Goal: Communication & Community: Answer question/provide support

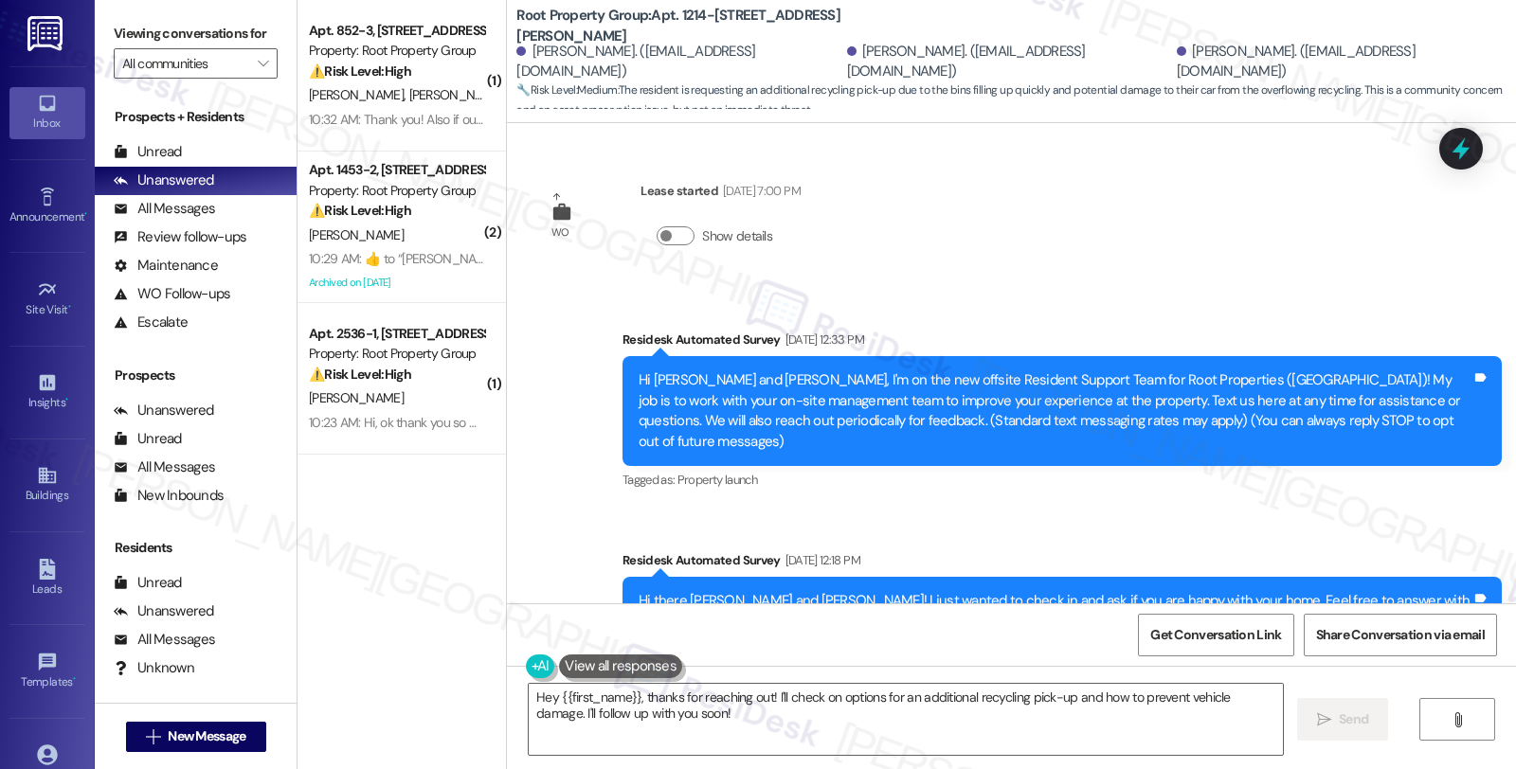
scroll to position [2352, 0]
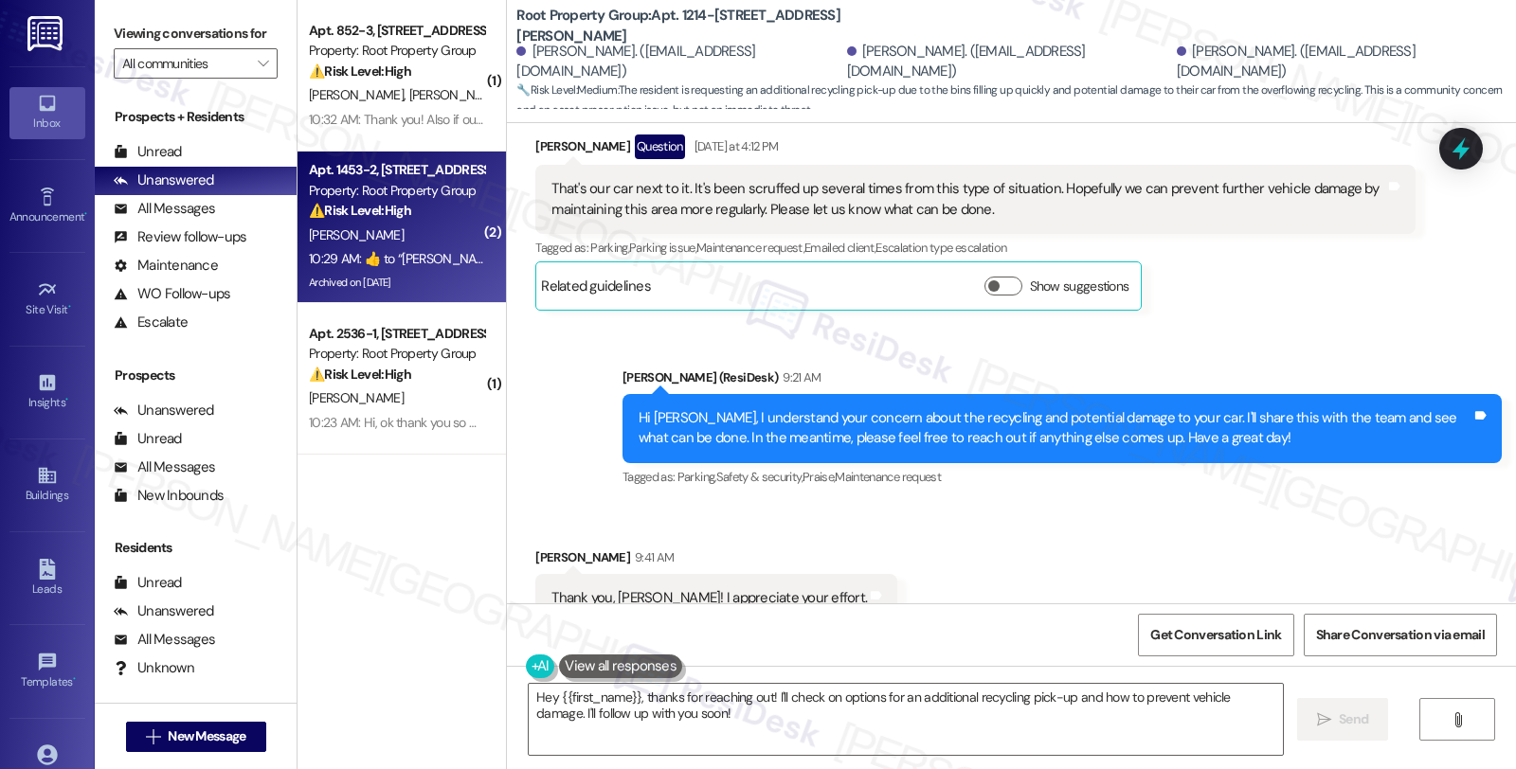
click at [398, 247] on div "10:29 AM:  ​👍​ to “ [PERSON_NAME] (Root Property Group): Hi [PERSON_NAME], I un…" at bounding box center [396, 259] width 179 height 24
click at [403, 218] on strong "⚠️ Risk Level: High" at bounding box center [360, 210] width 102 height 17
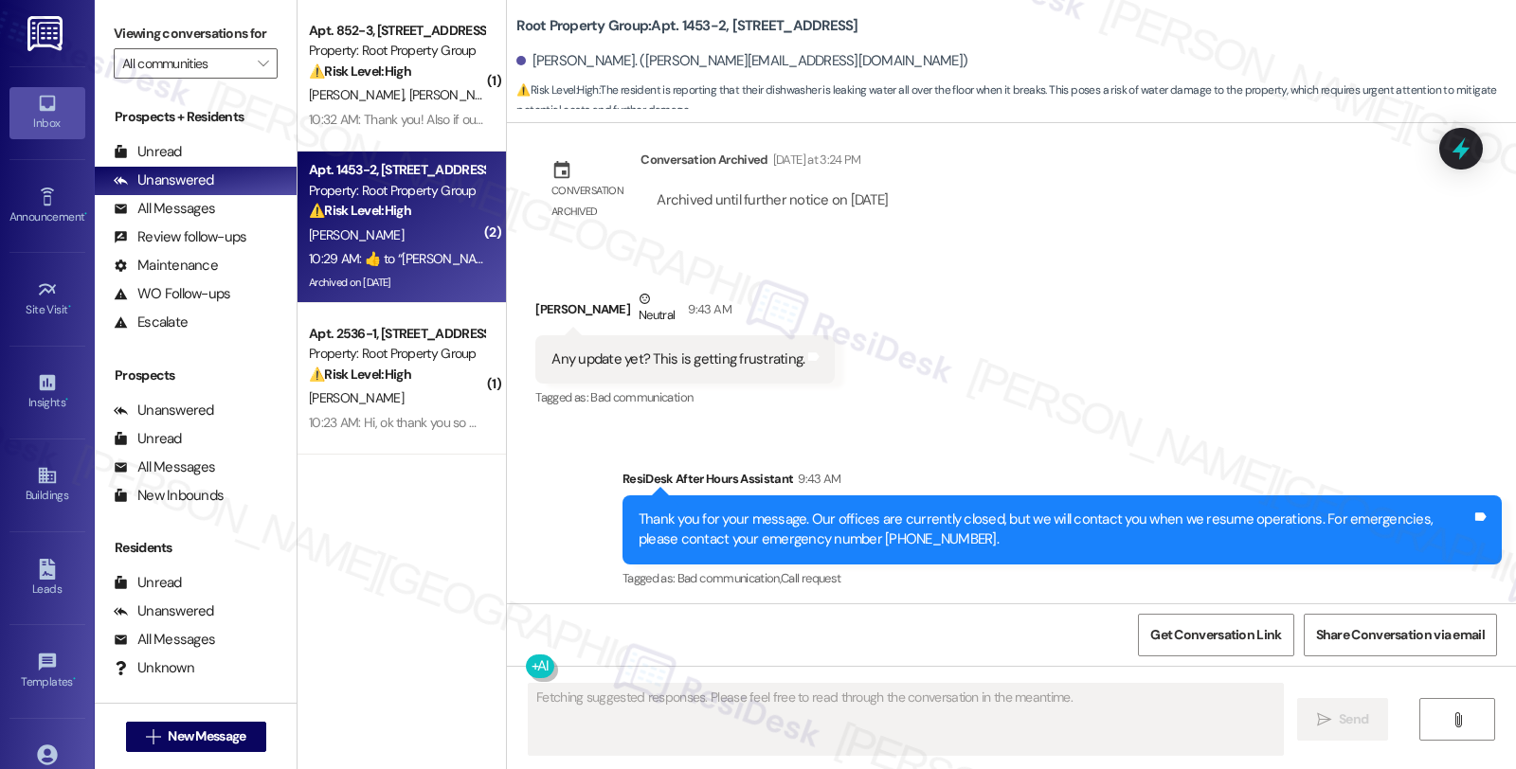
scroll to position [3347, 0]
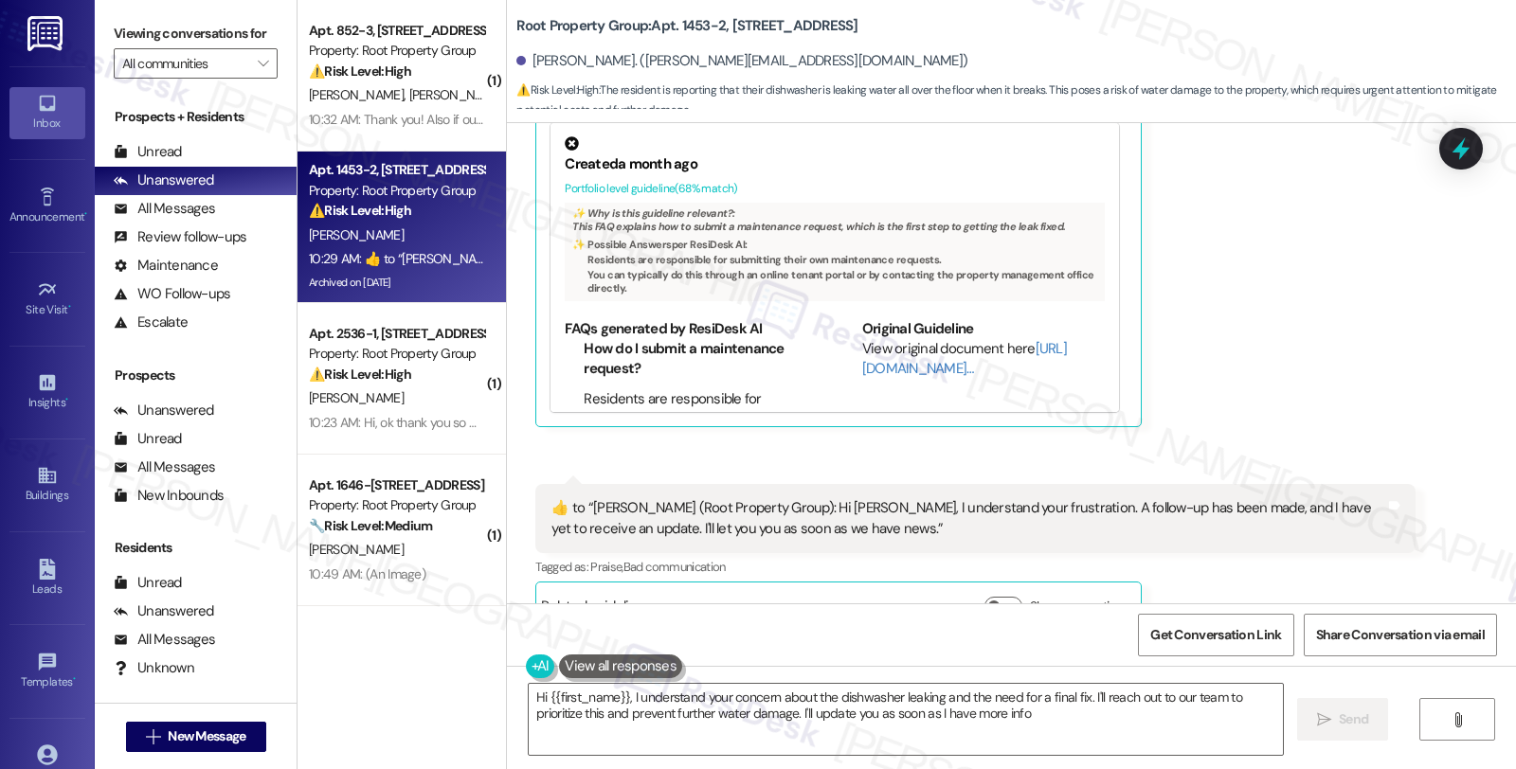
type textarea "Hi {{first_name}}, I understand your concern about the dishwasher leaking and t…"
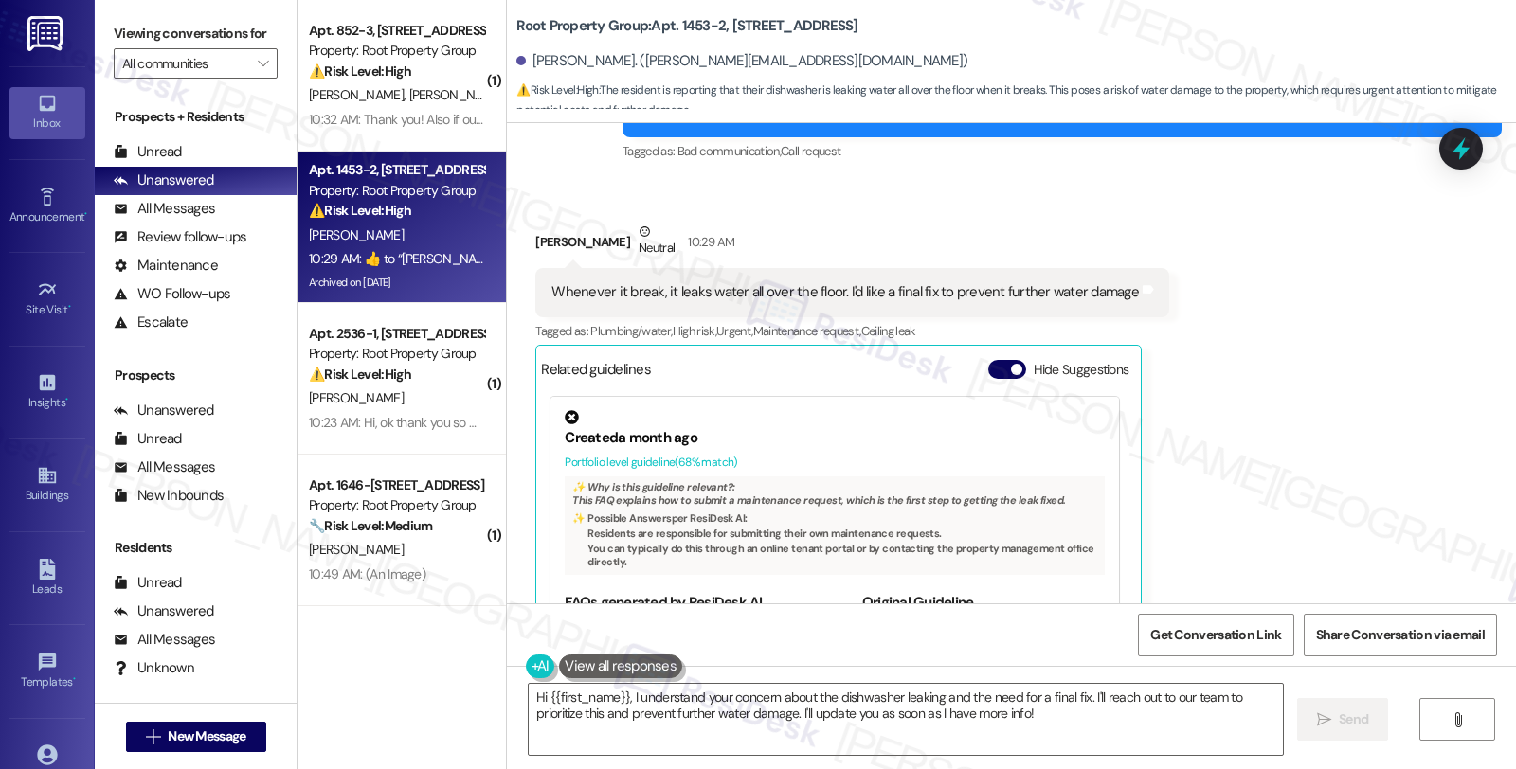
scroll to position [3348, 0]
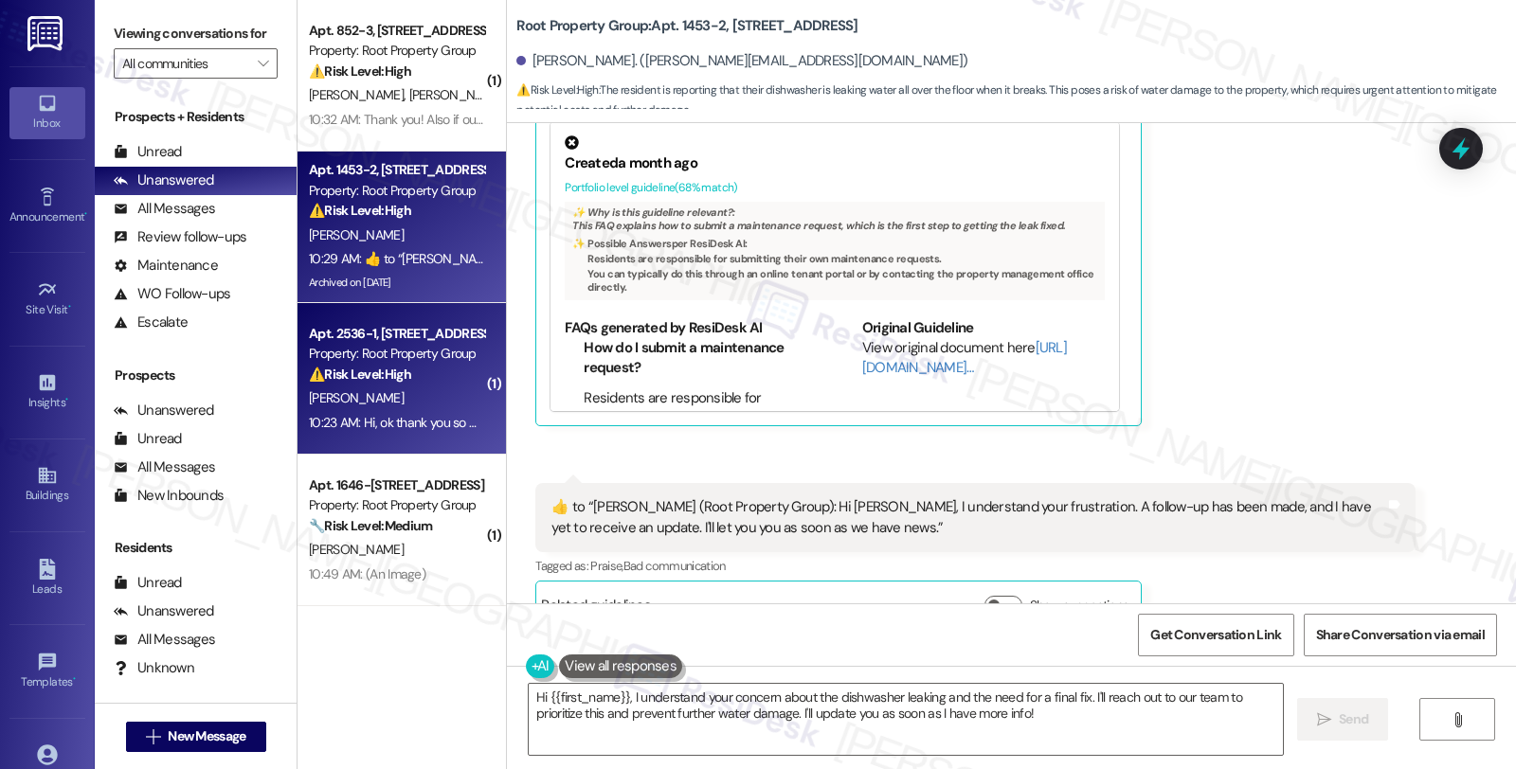
click at [465, 398] on div "[PERSON_NAME]" at bounding box center [396, 399] width 179 height 24
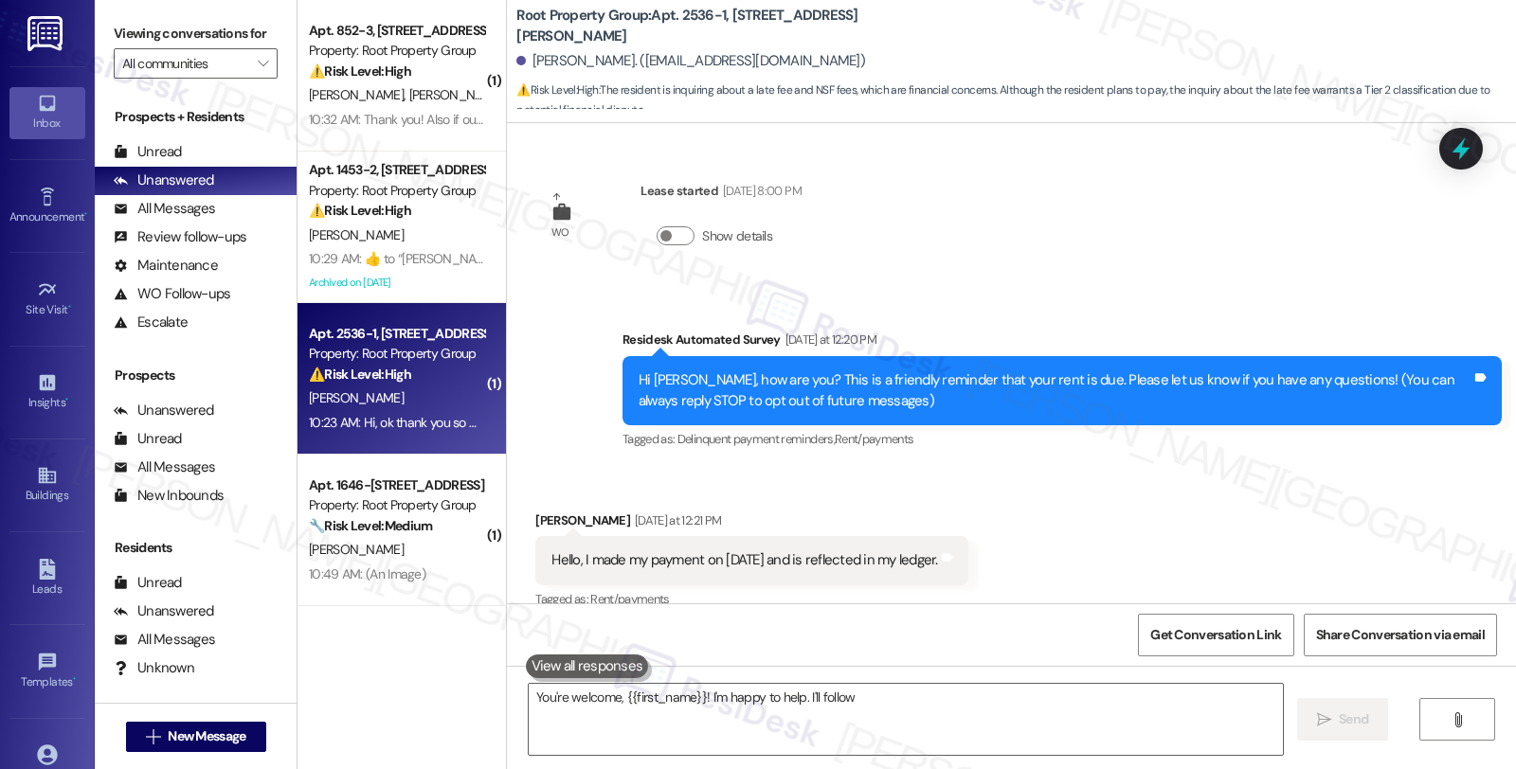
scroll to position [1877, 0]
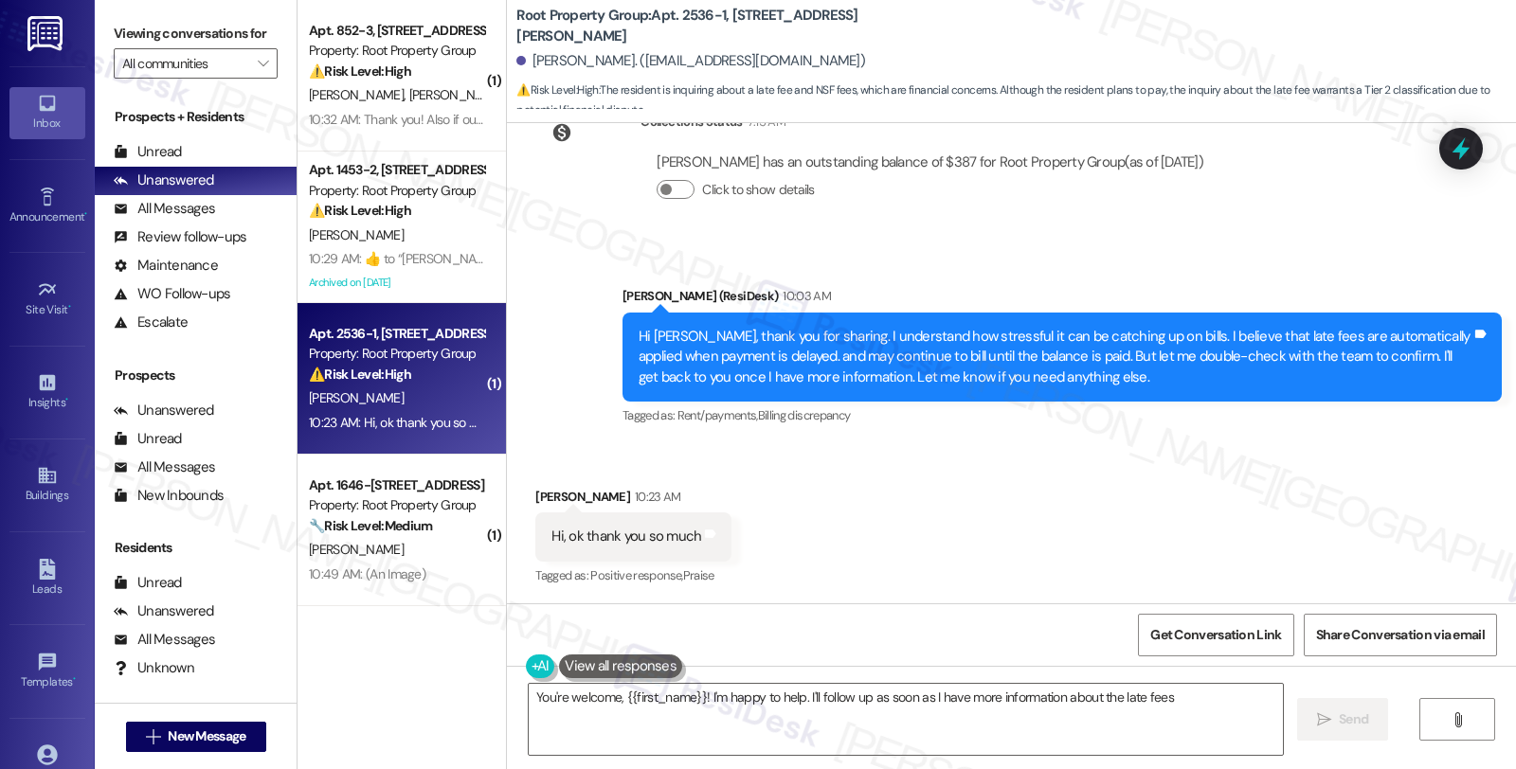
type textarea "You're welcome, {{first_name}}! I'm happy to help. I'll follow up as soon as I …"
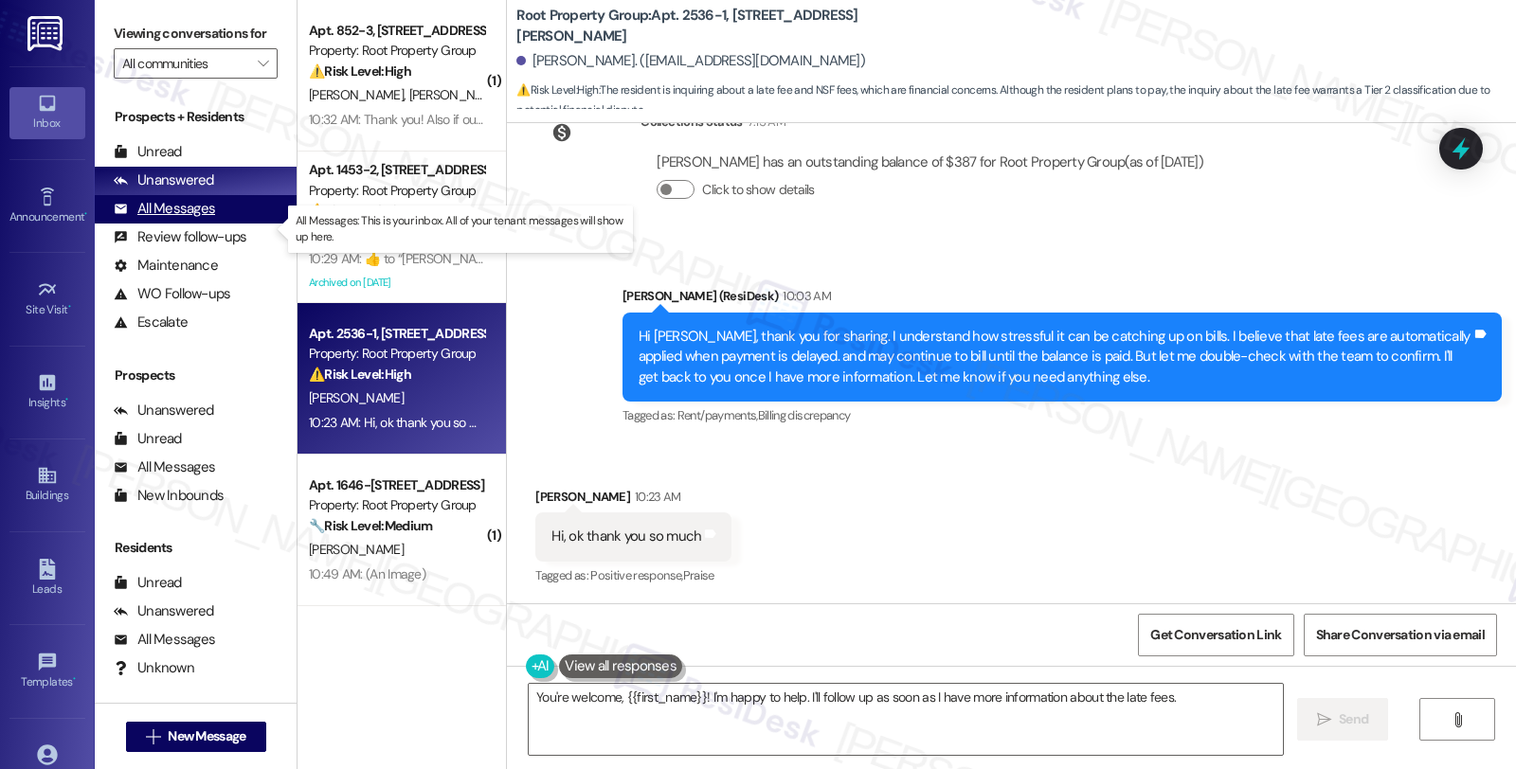
click at [192, 219] on div "All Messages" at bounding box center [164, 209] width 101 height 20
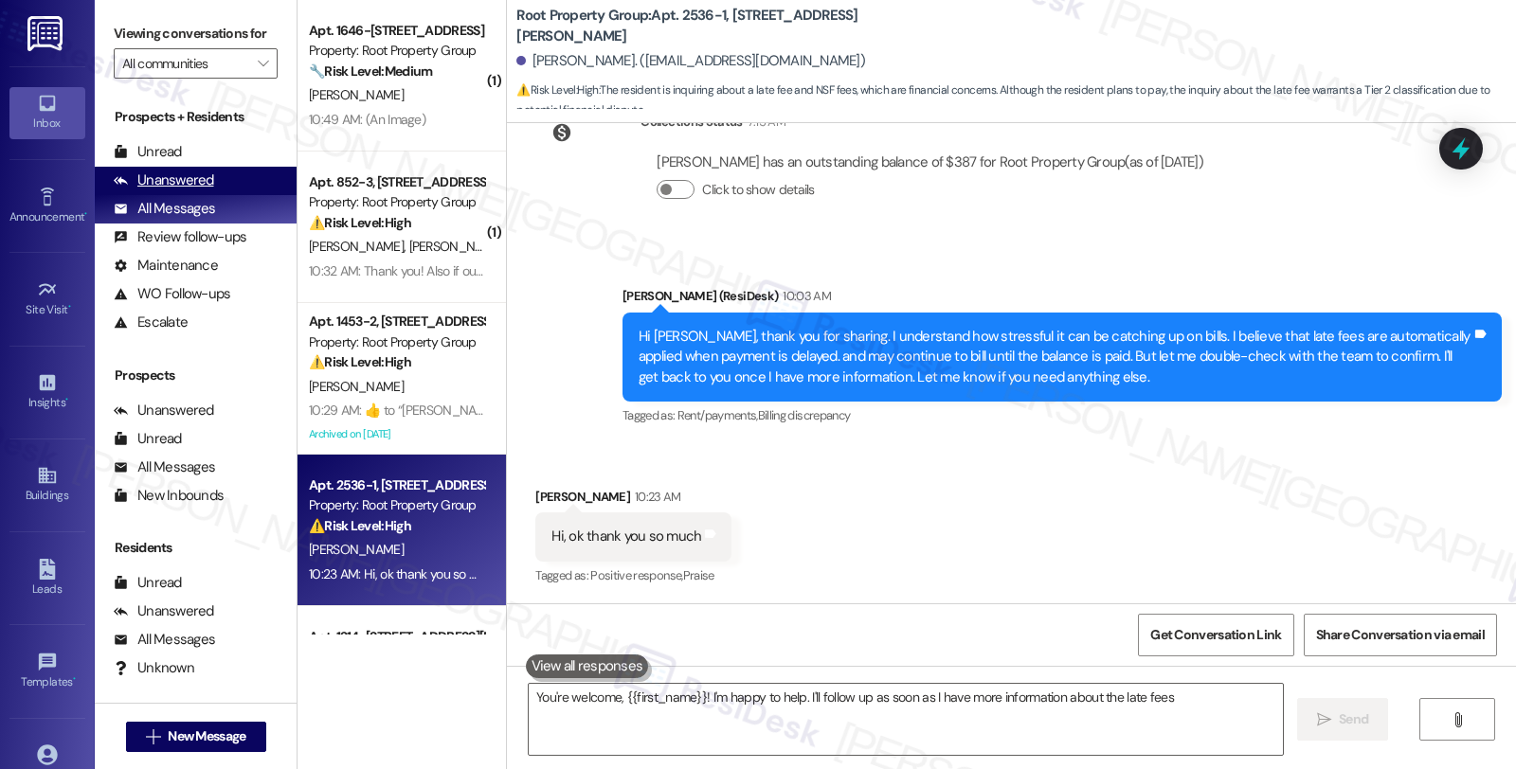
type textarea "You're welcome, {{first_name}}! I'm happy to help. I'll follow up as soon as I …"
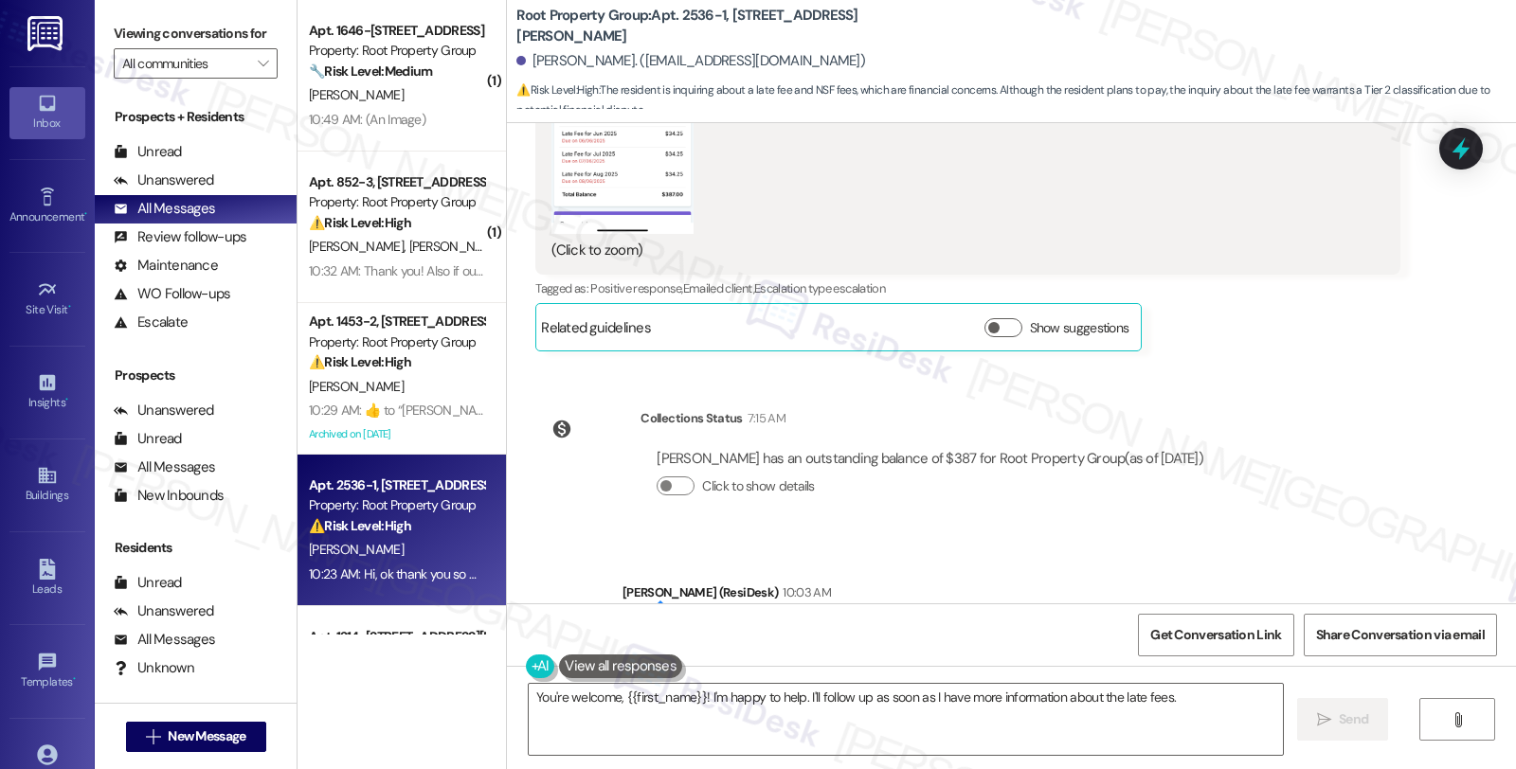
scroll to position [1561, 0]
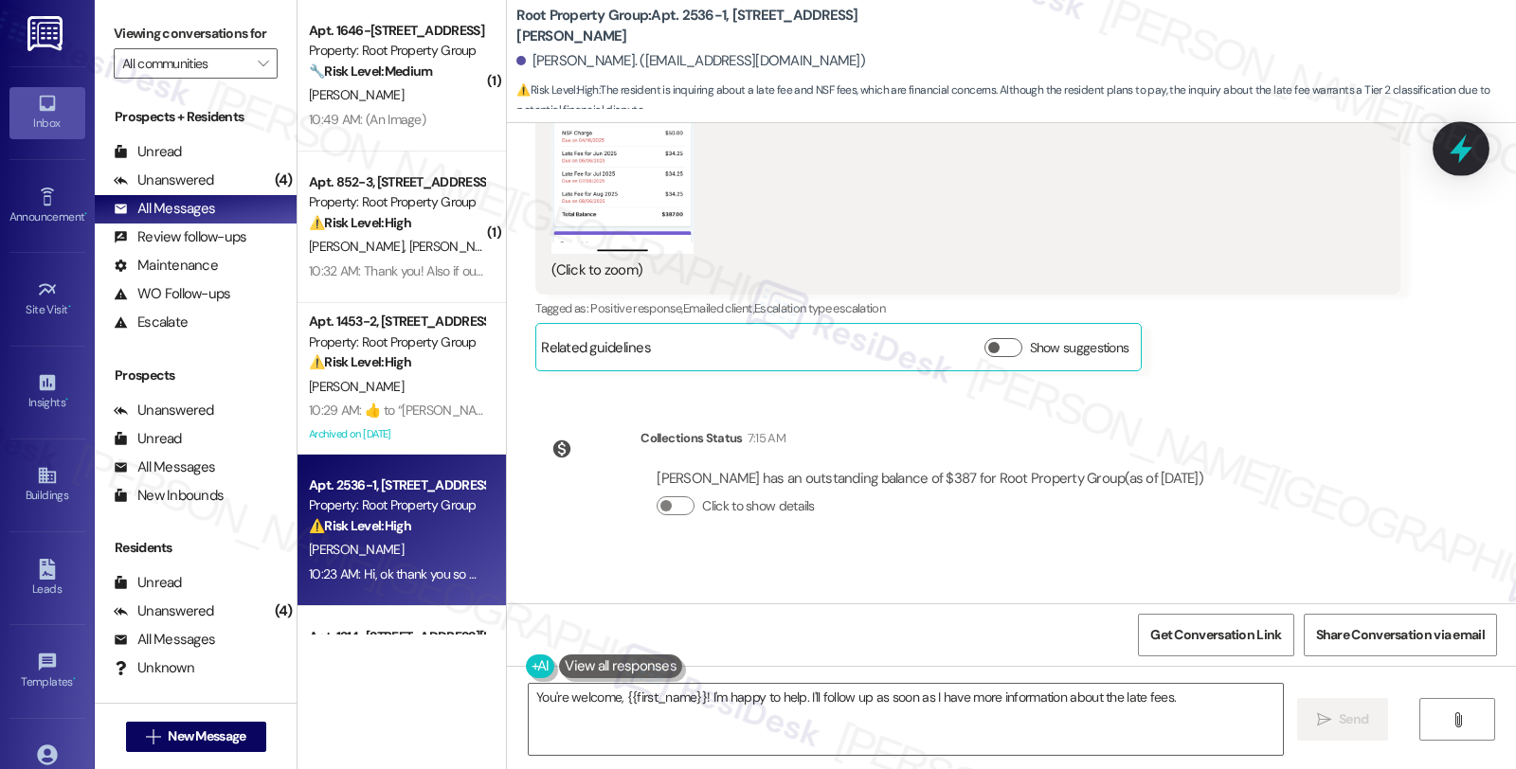
click at [1469, 145] on icon at bounding box center [1461, 149] width 32 height 32
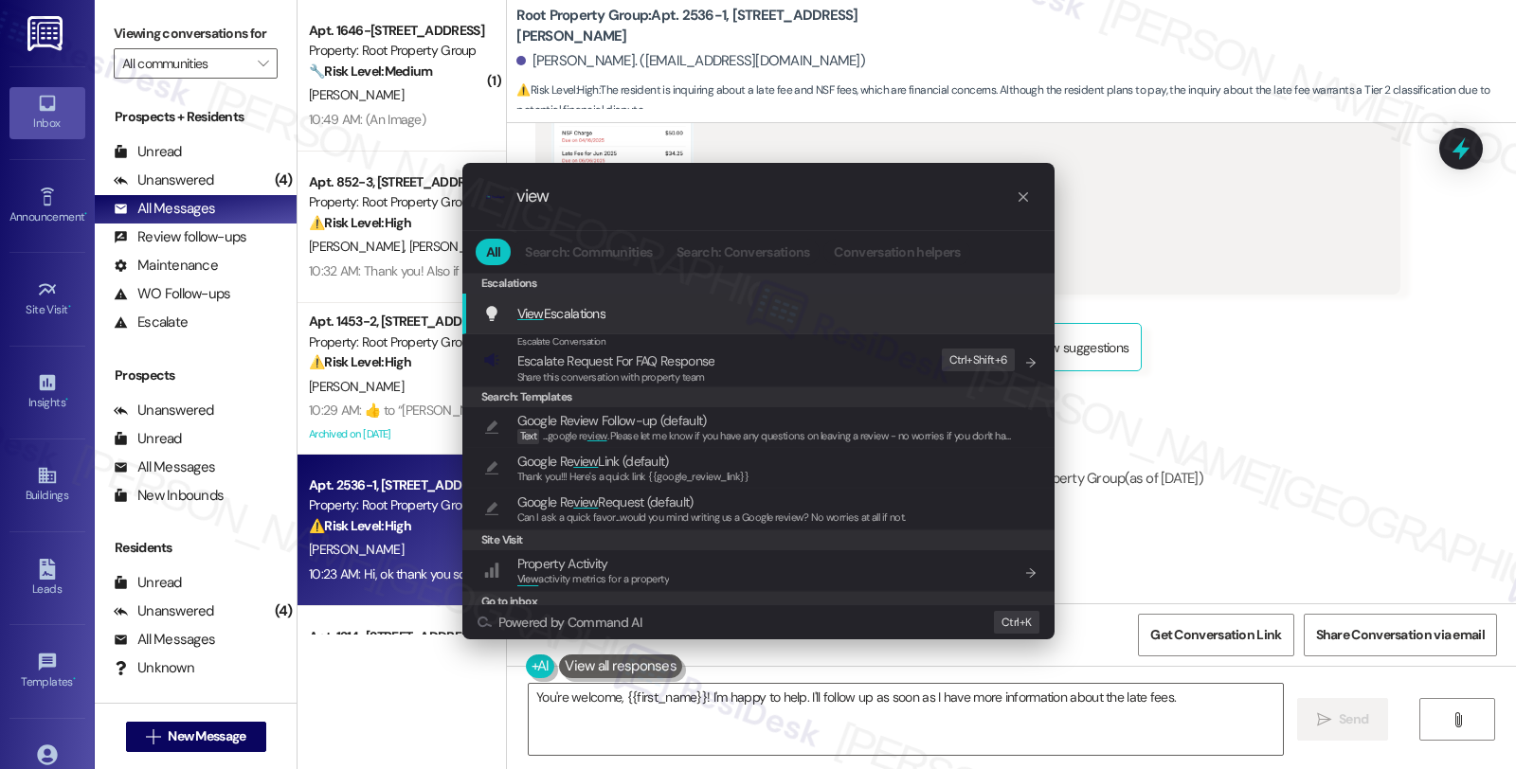
click at [623, 309] on div "View Escalations Add shortcut" at bounding box center [760, 313] width 554 height 21
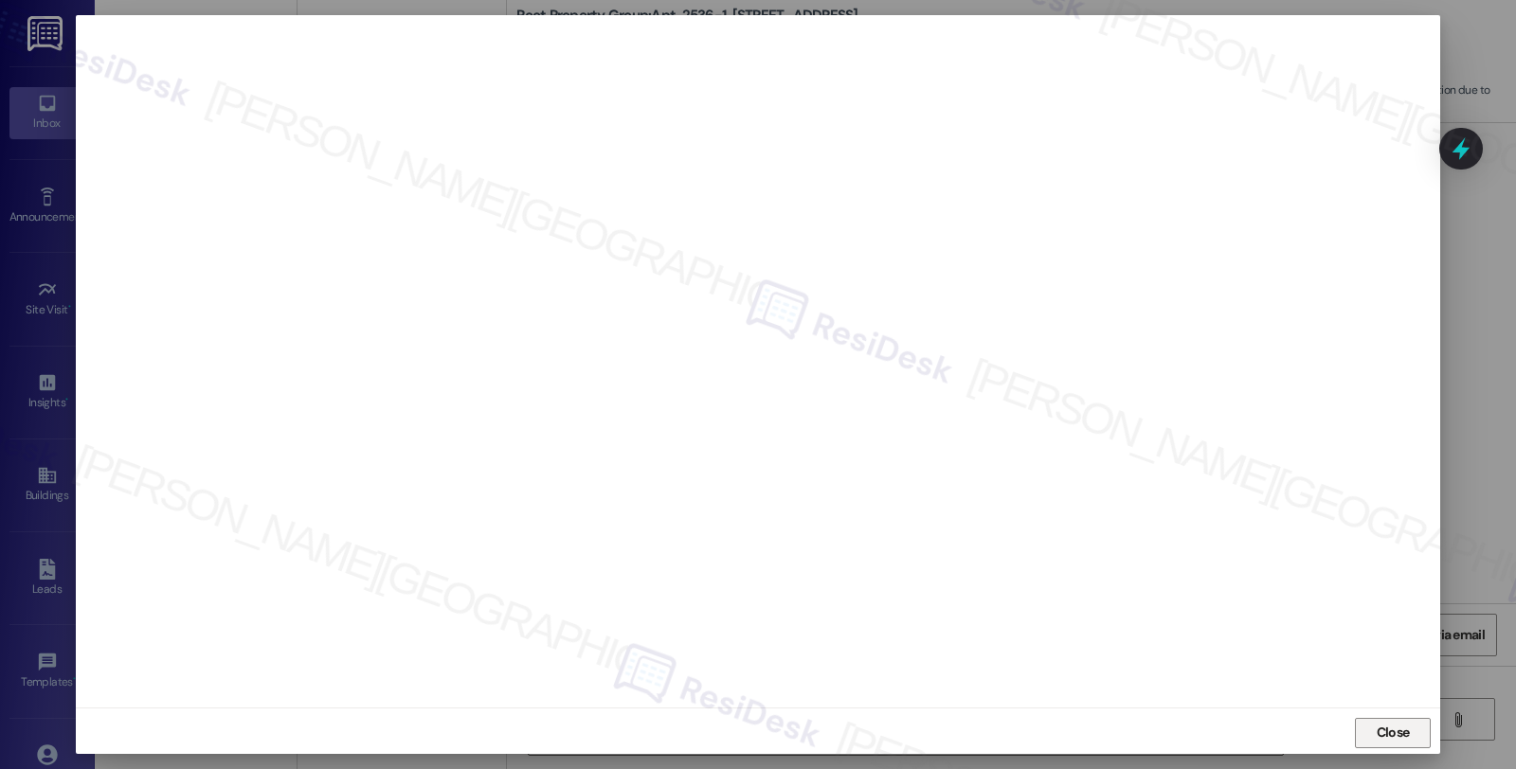
click at [1395, 737] on span "Close" at bounding box center [1393, 733] width 33 height 20
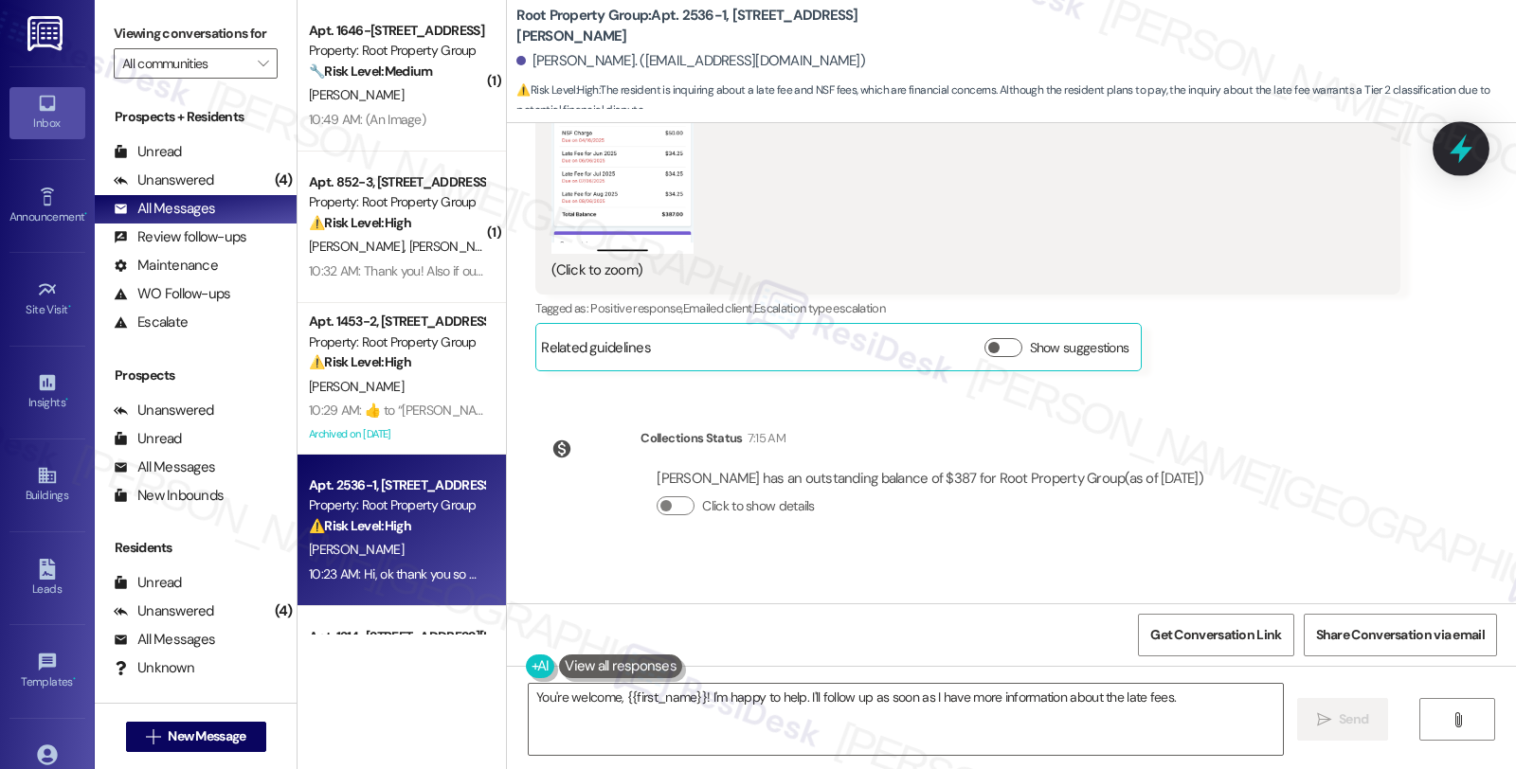
click at [1467, 157] on icon at bounding box center [1461, 149] width 32 height 32
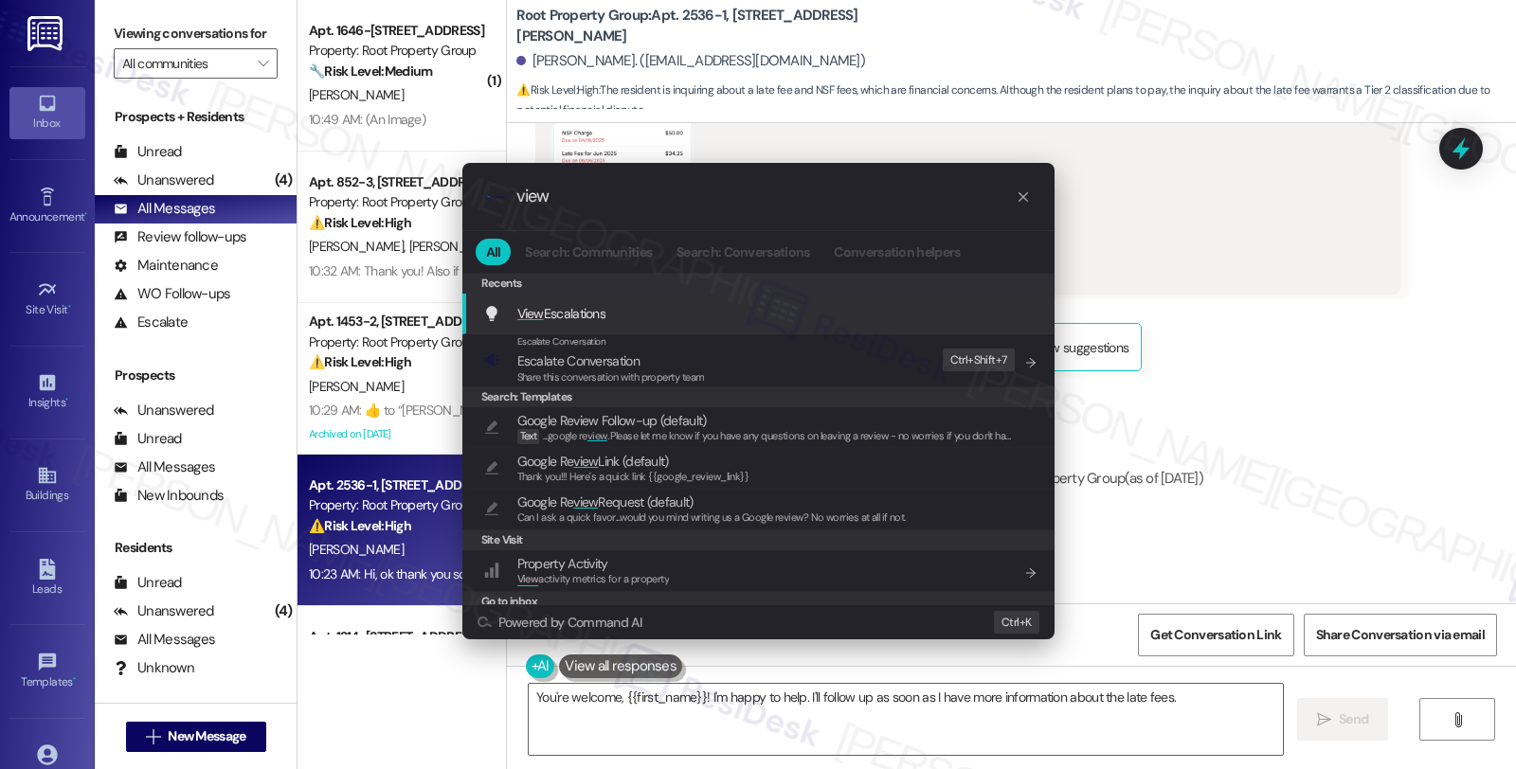
type input "view"
click at [604, 316] on span "View Escalations" at bounding box center [561, 313] width 89 height 17
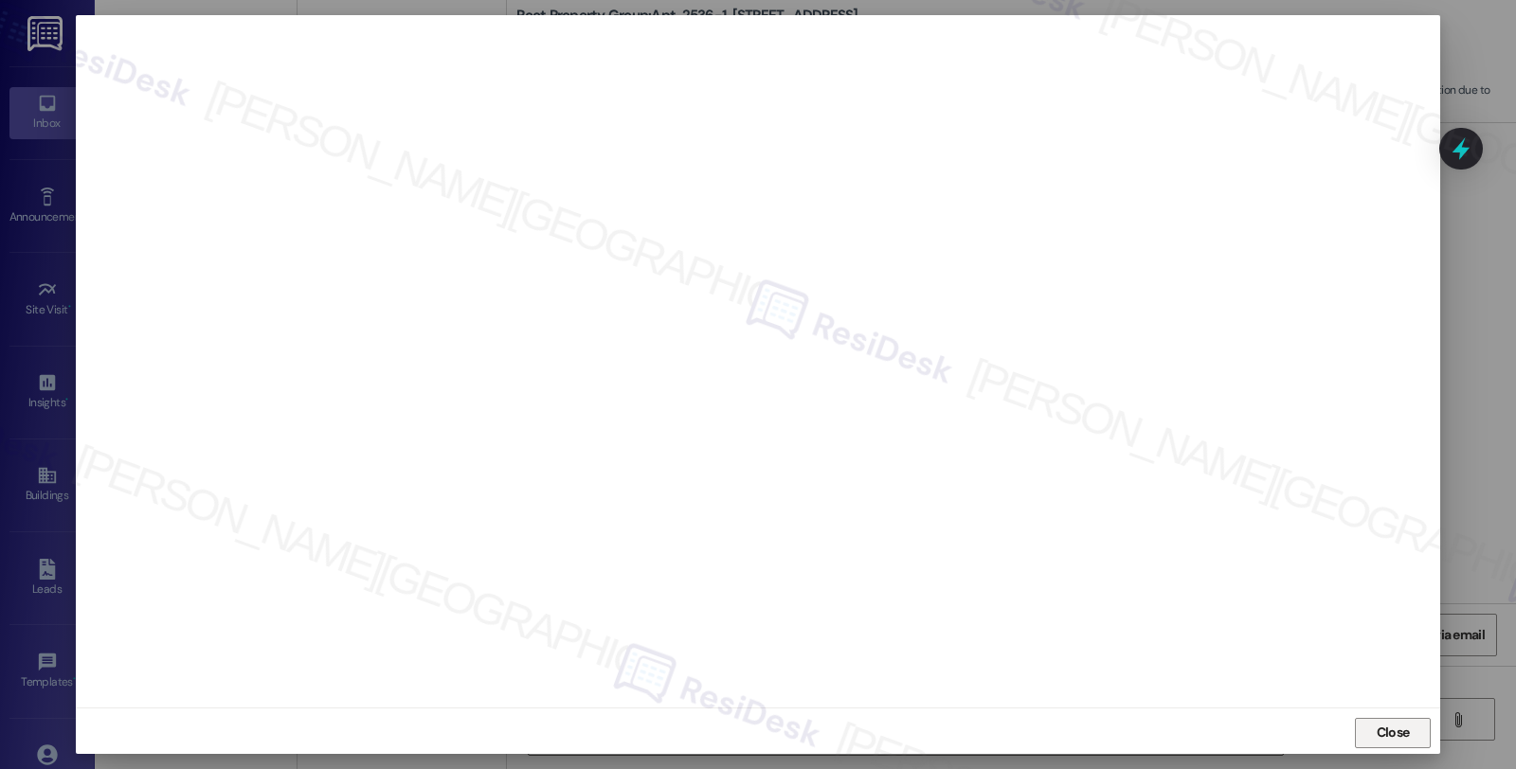
click at [1390, 733] on span "Close" at bounding box center [1393, 733] width 33 height 20
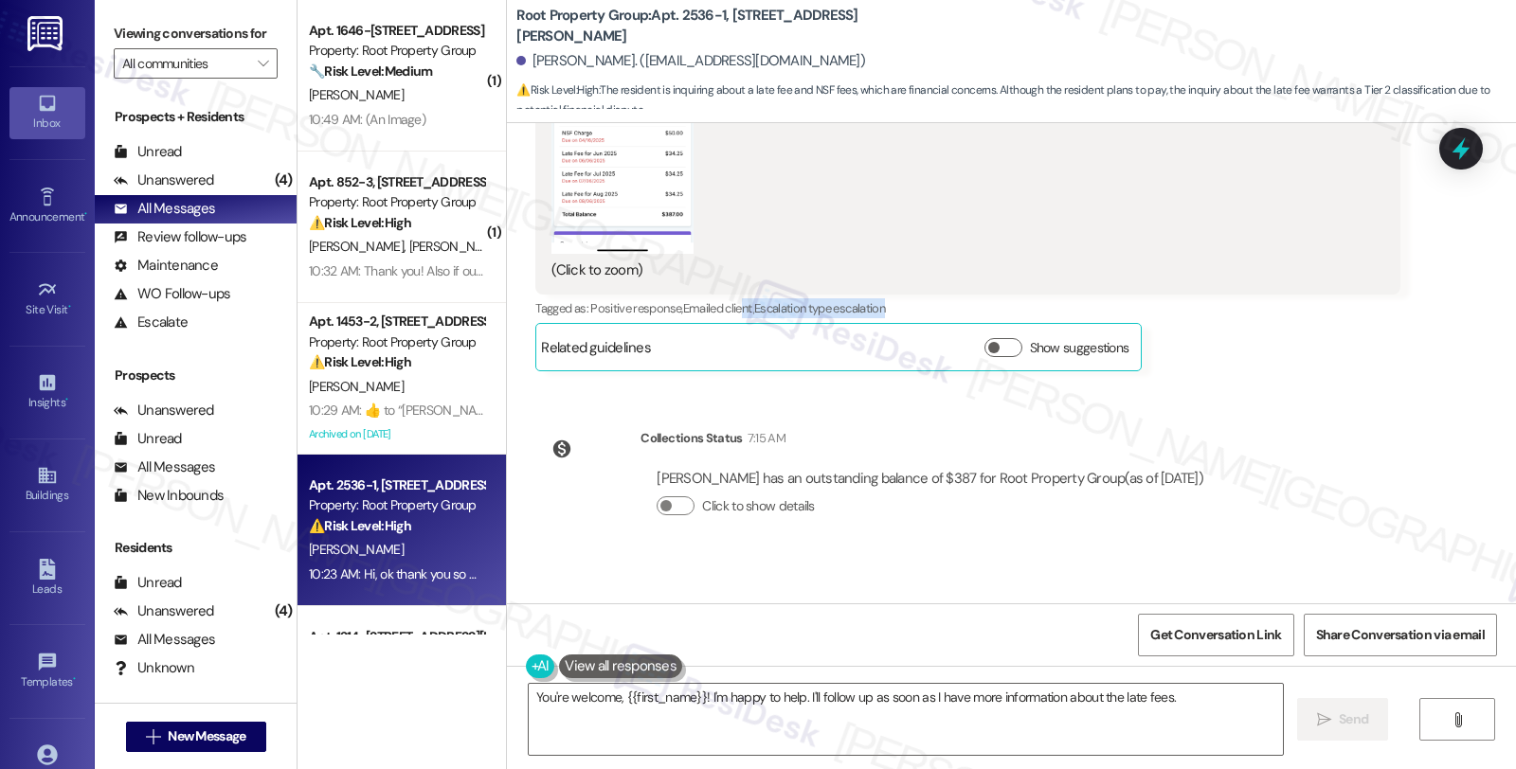
drag, startPoint x: 920, startPoint y: 310, endPoint x: 733, endPoint y: 317, distance: 186.8
click at [733, 317] on div "Tagged as: Positive response , Click to highlight conversations about Positive …" at bounding box center [967, 308] width 864 height 27
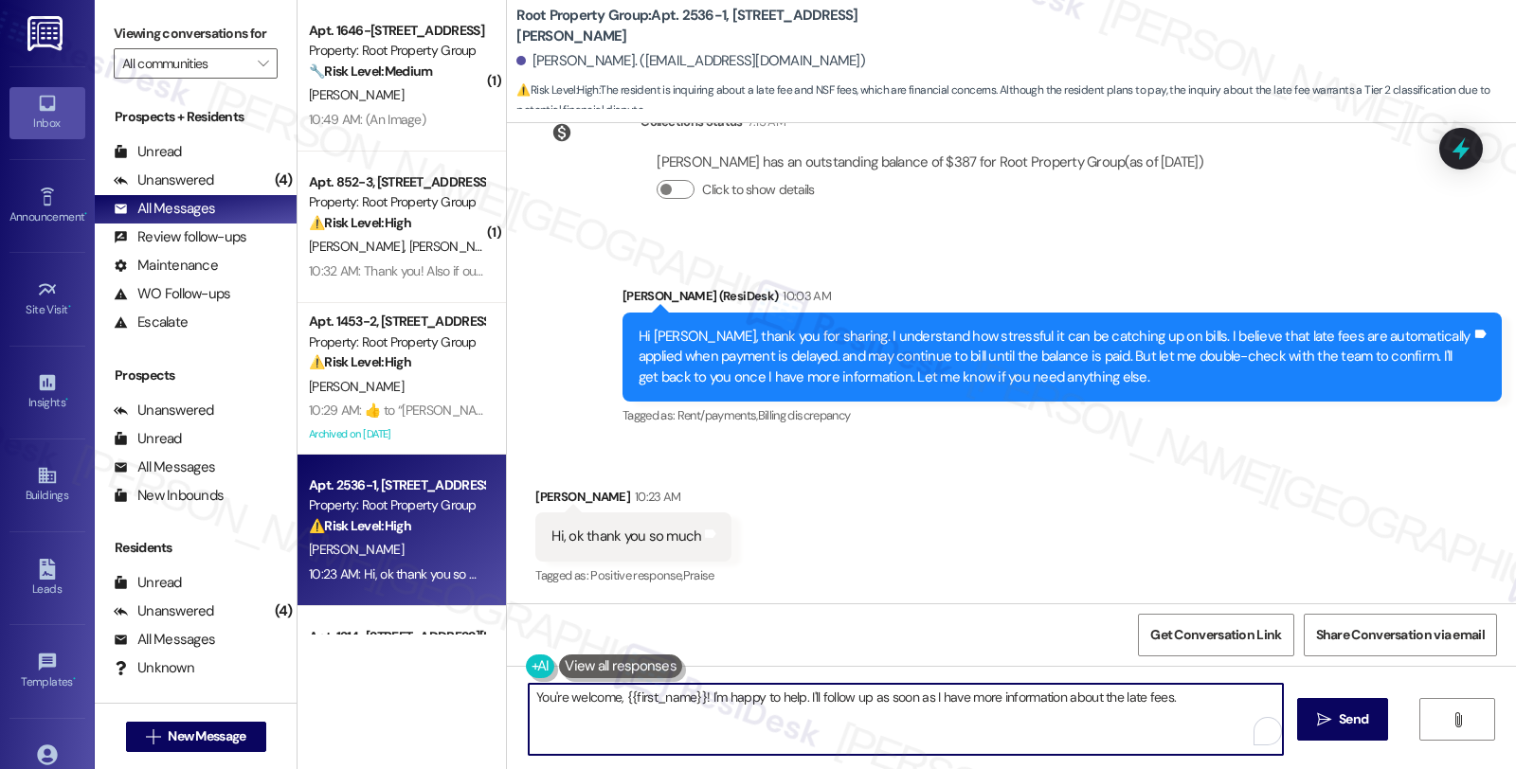
drag, startPoint x: 697, startPoint y: 690, endPoint x: 1232, endPoint y: 690, distance: 534.4
click at [1232, 690] on textarea "You're welcome, {{first_name}}! I'm happy to help. I'll follow up as soon as I …" at bounding box center [906, 719] width 754 height 71
click at [885, 705] on textarea "You're welcome, {{first_name}}! Have a wonderful day!" at bounding box center [903, 719] width 754 height 71
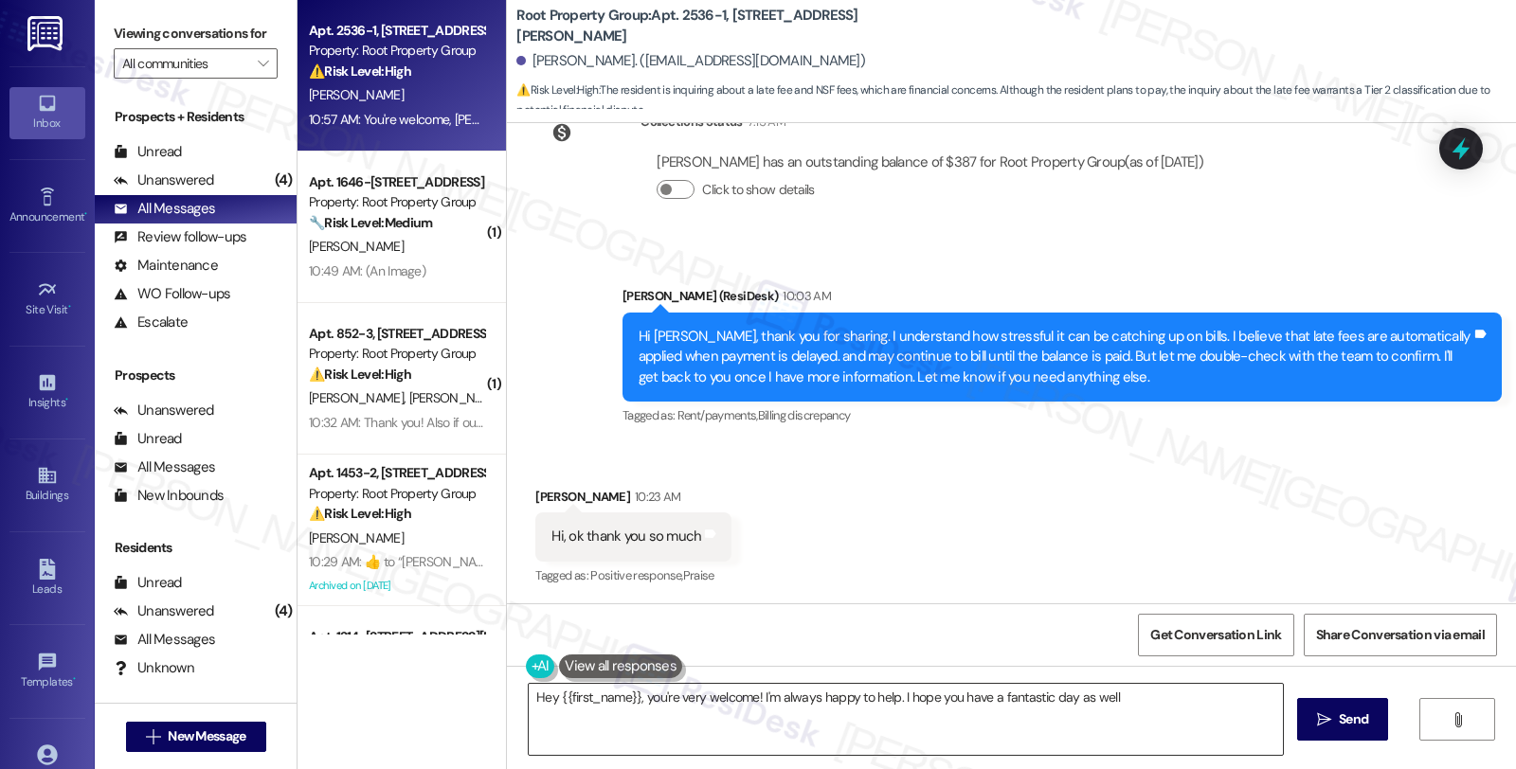
type textarea "Hey {{first_name}}, you're very welcome! I'm always happy to help. I hope you h…"
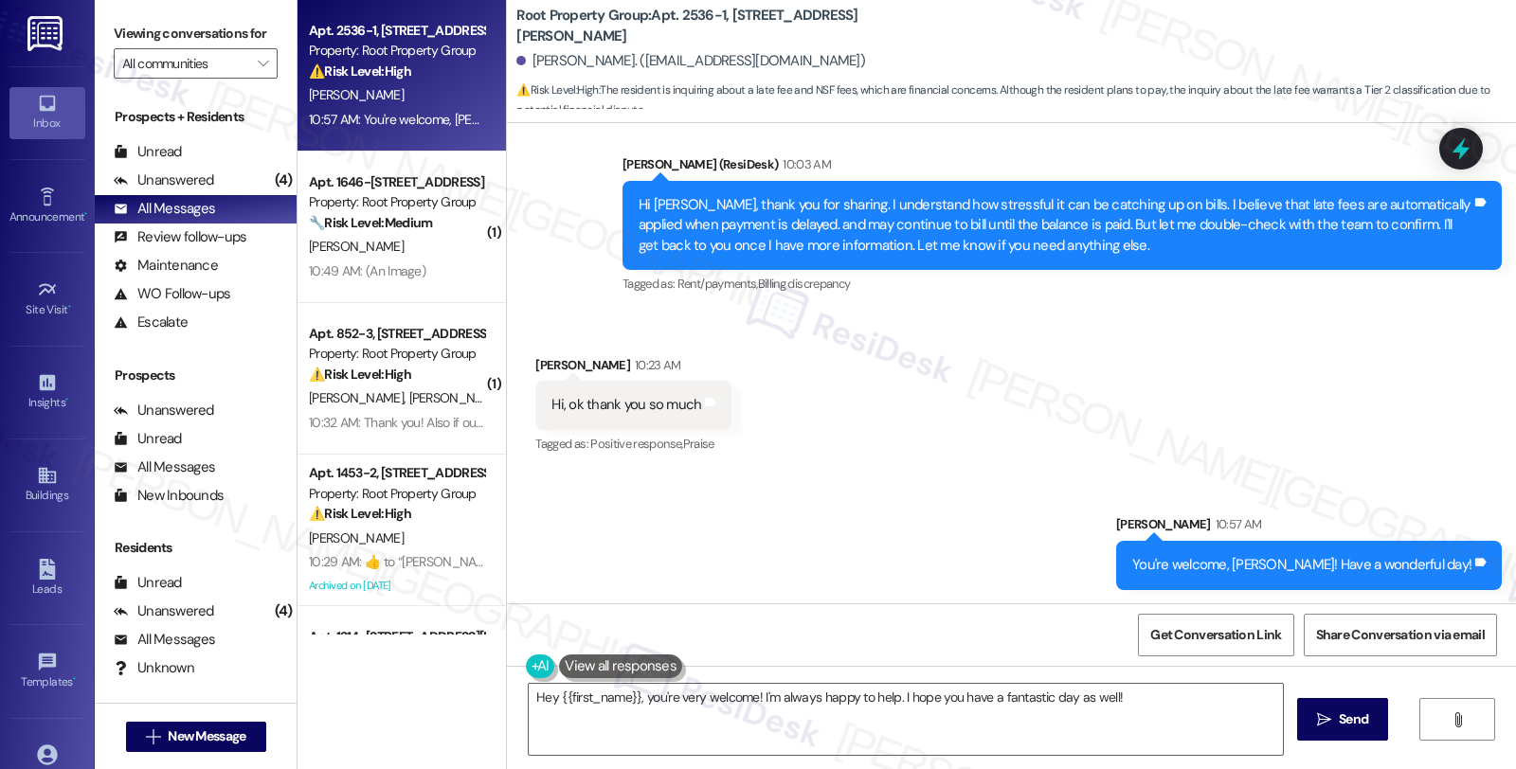
scroll to position [2010, 0]
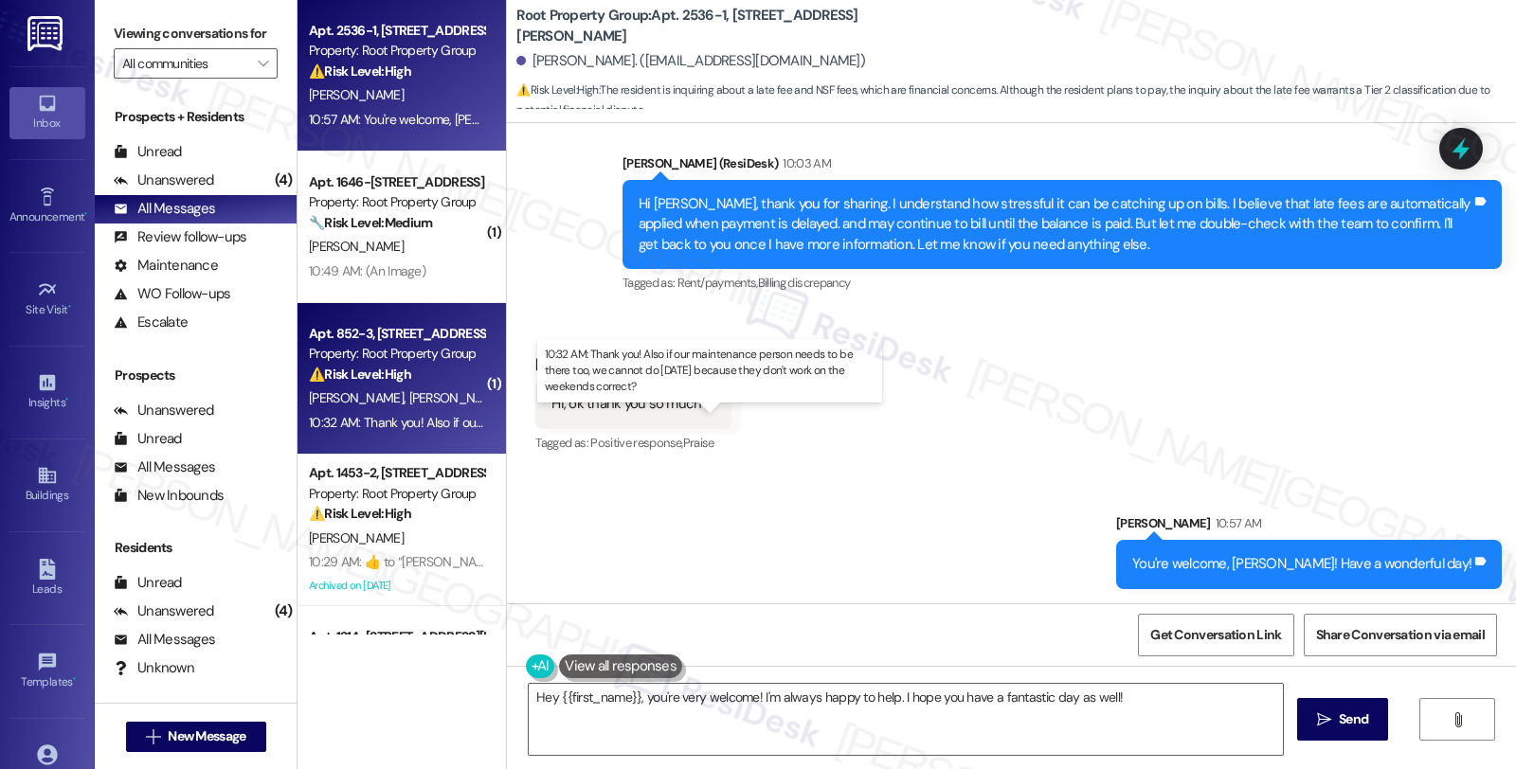
click at [447, 412] on div "10:32 AM: Thank you! Also if our maintenance person needs to be there too, we c…" at bounding box center [396, 423] width 179 height 24
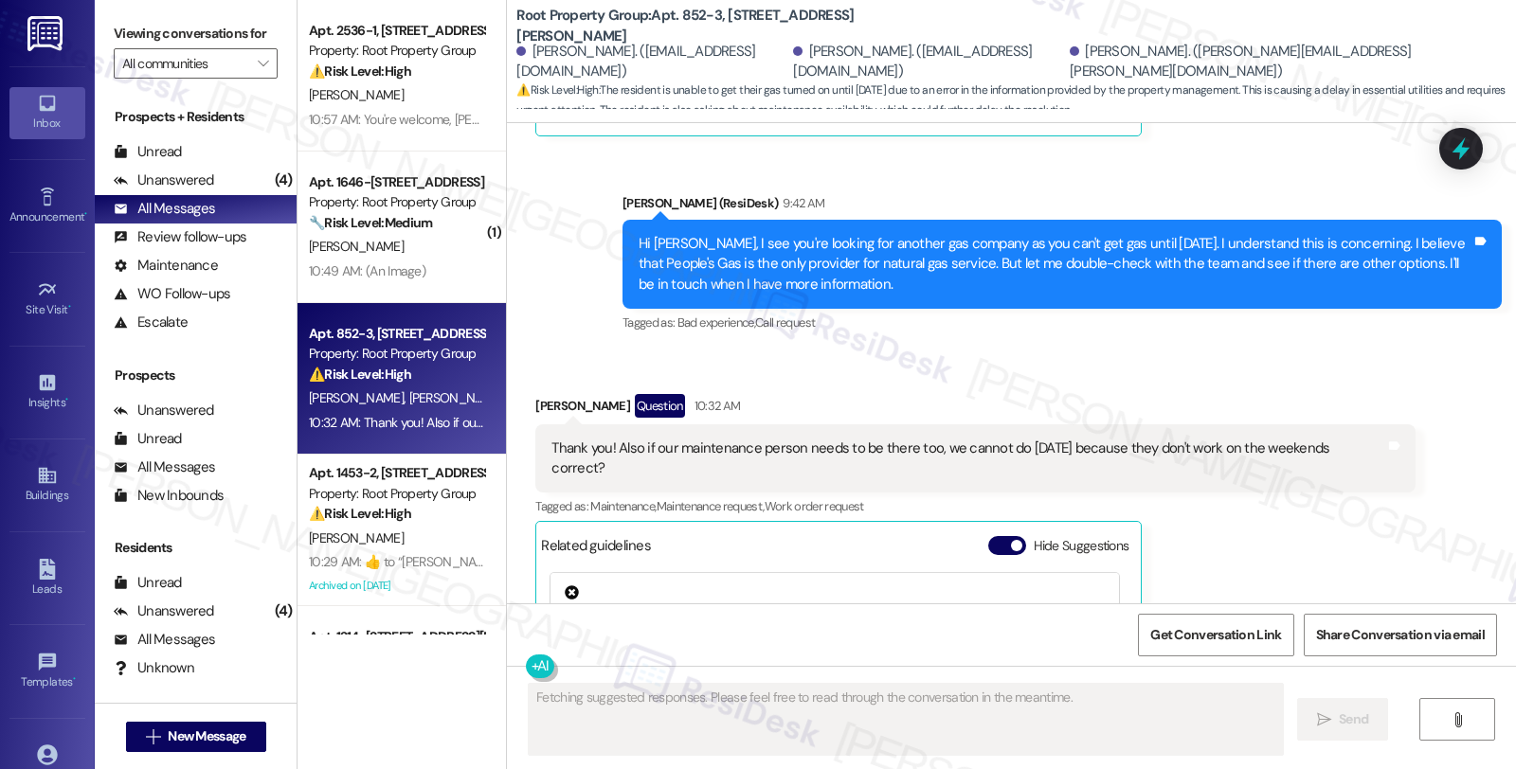
scroll to position [6230, 0]
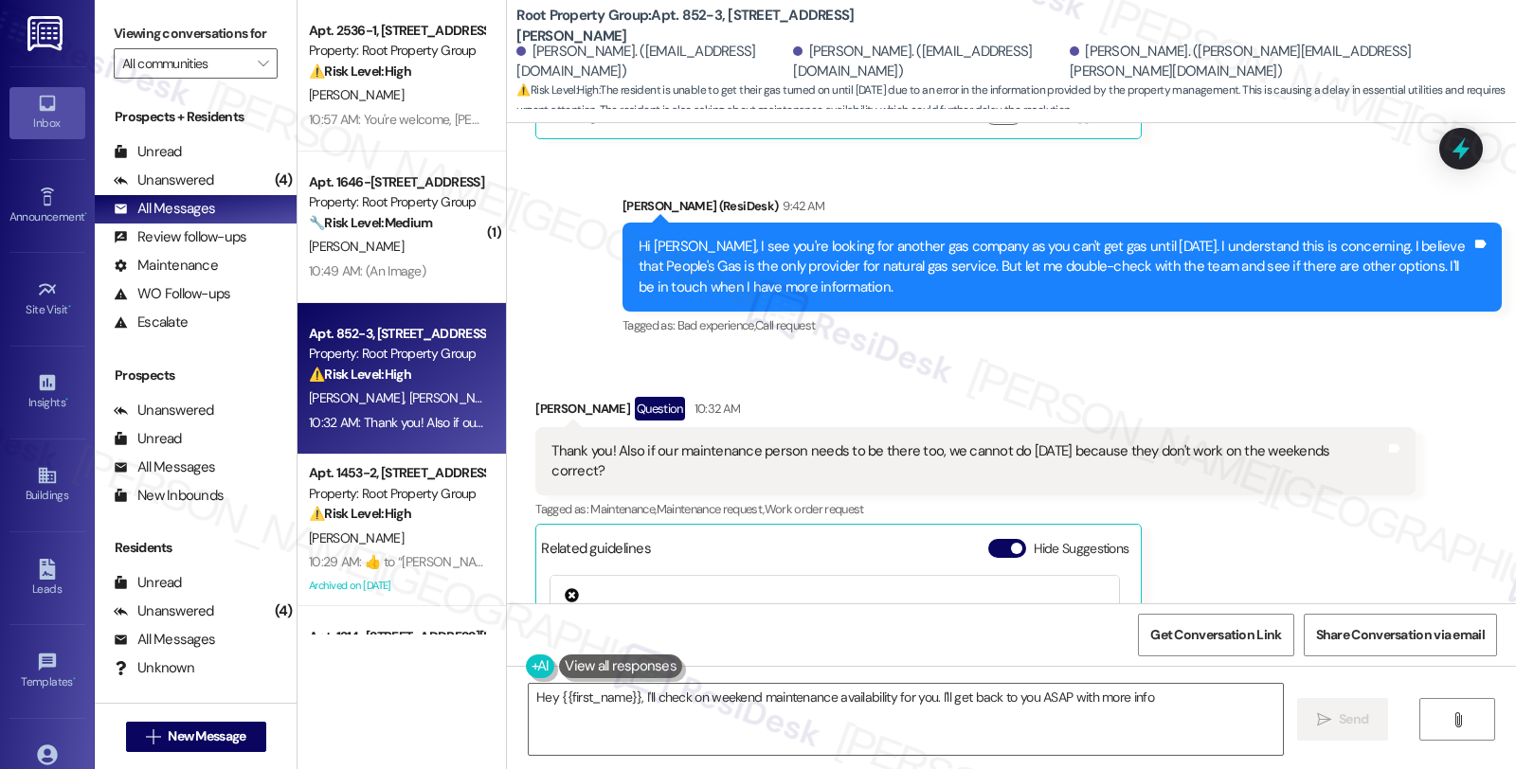
type textarea "Hey {{first_name}}, I'll check on weekend maintenance availability for you. I'l…"
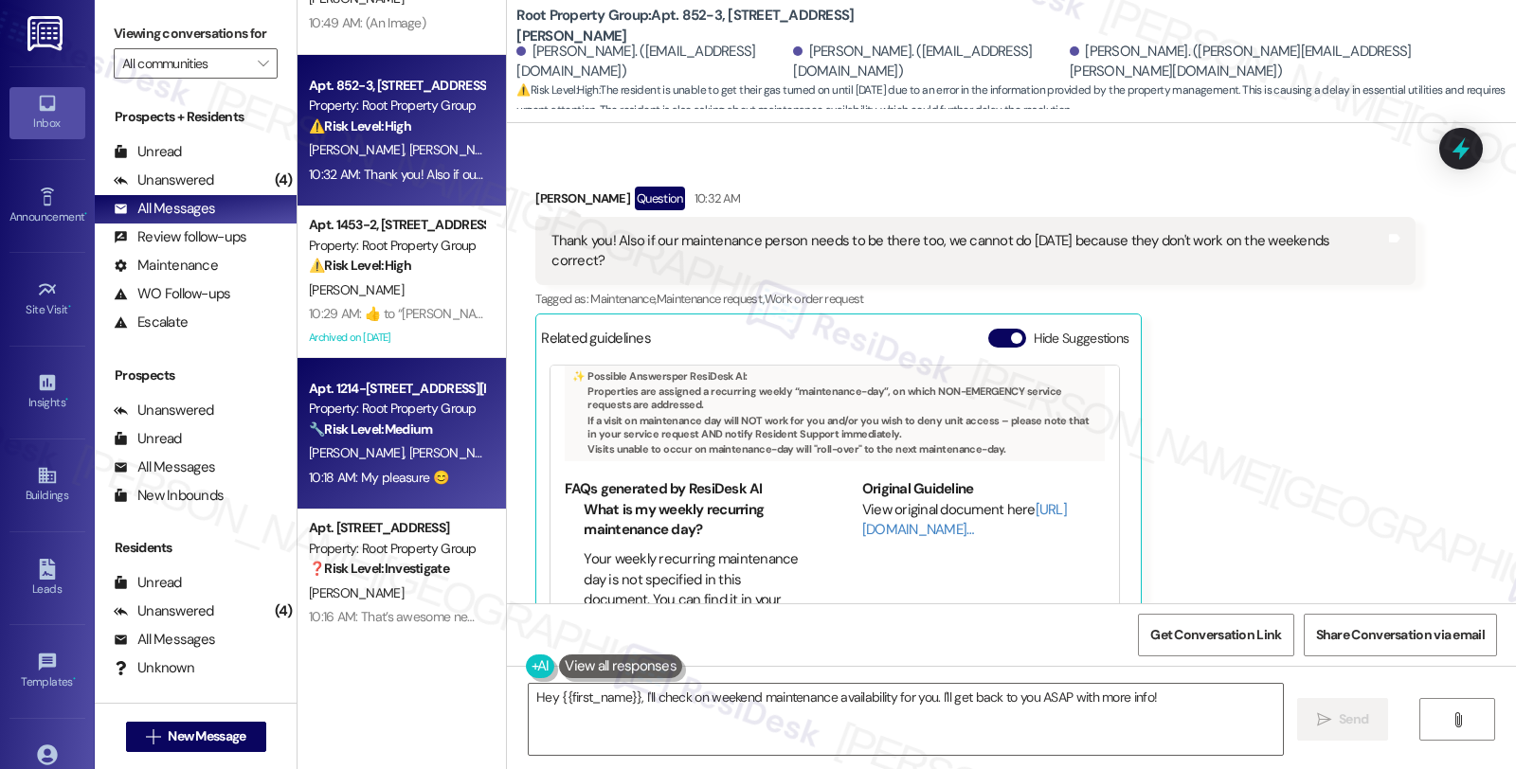
scroll to position [210, 0]
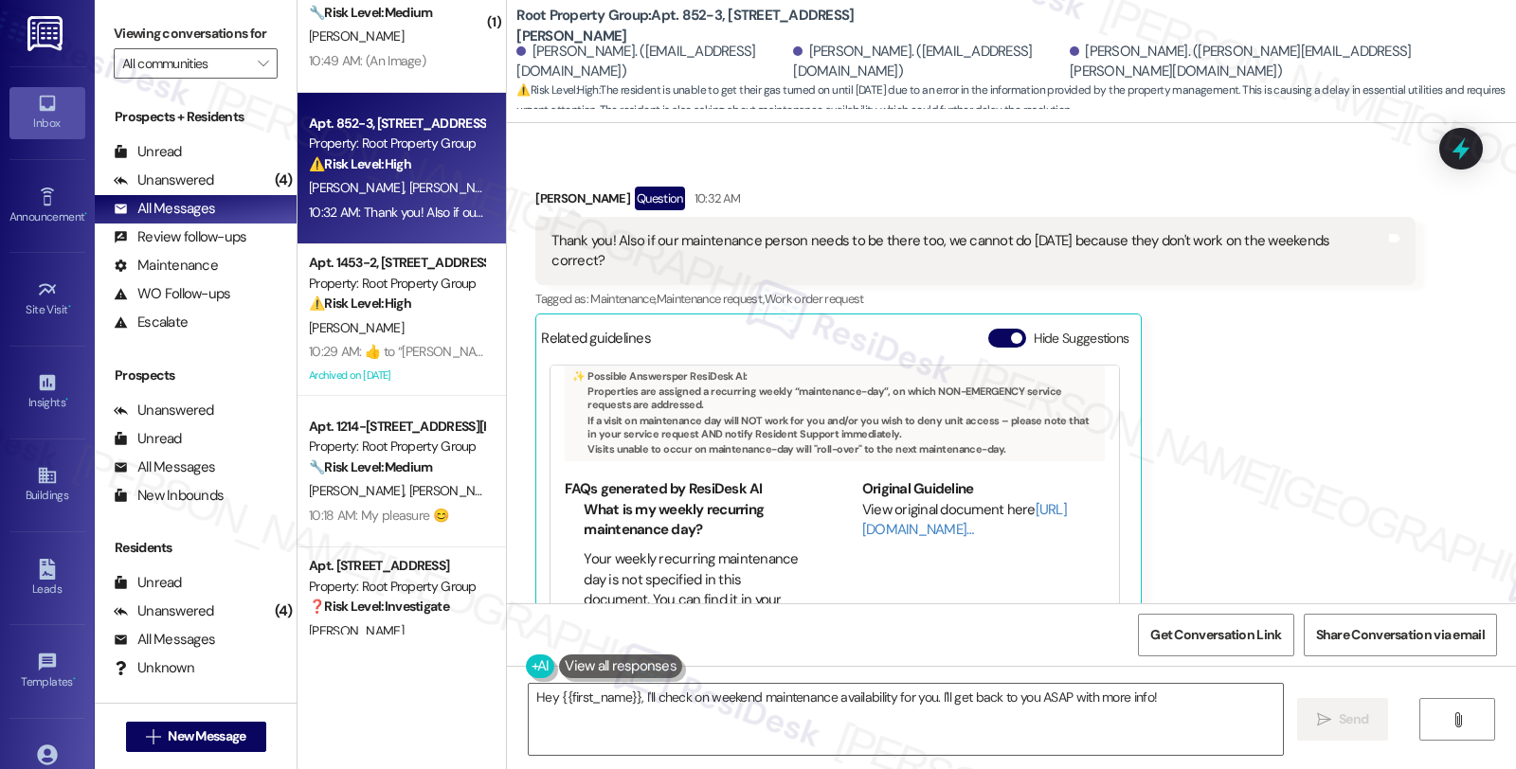
click at [1353, 365] on div "[PERSON_NAME] Question 10:32 AM Thank you! Also if our maintenance person needs…" at bounding box center [974, 428] width 879 height 483
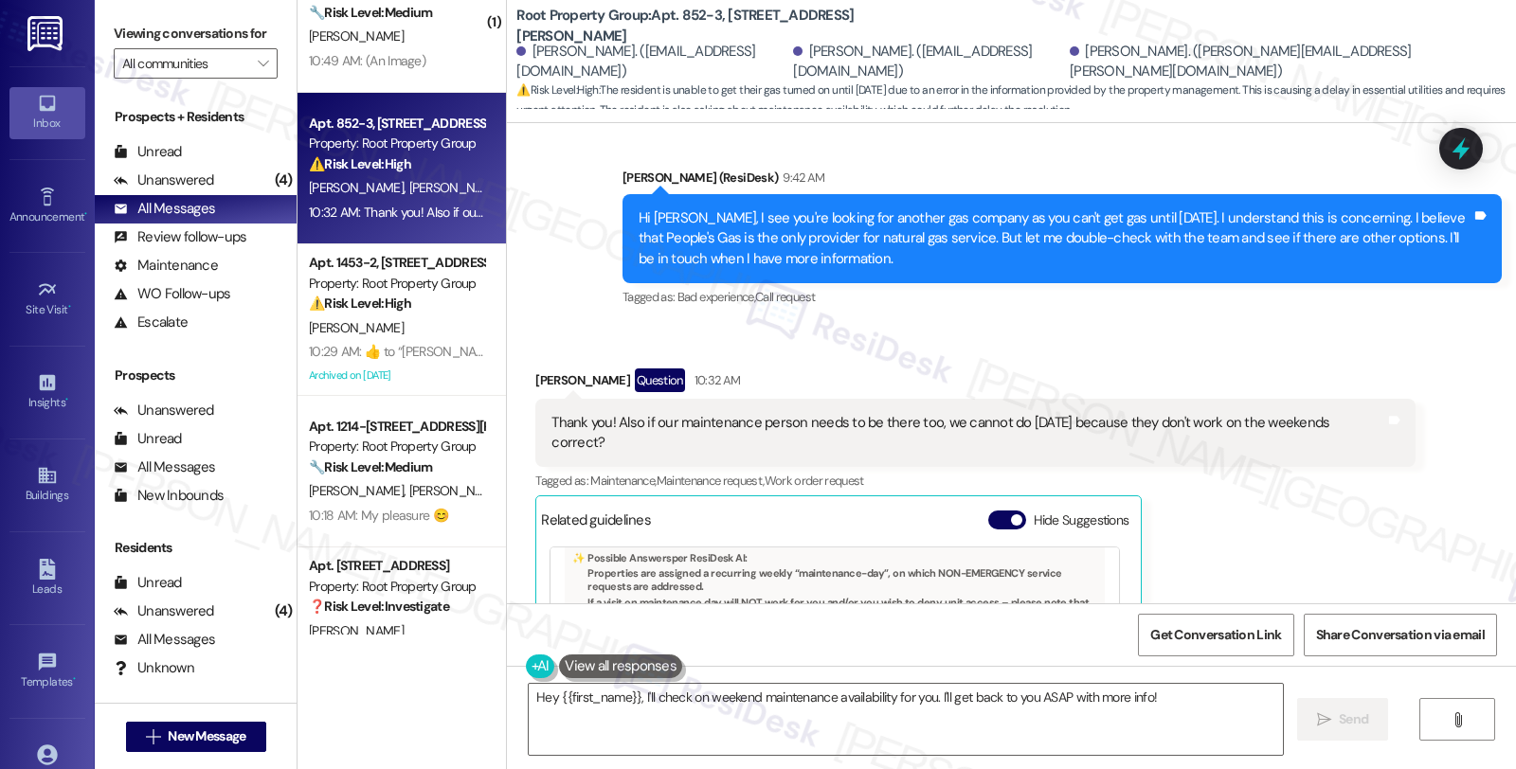
scroll to position [6230, 0]
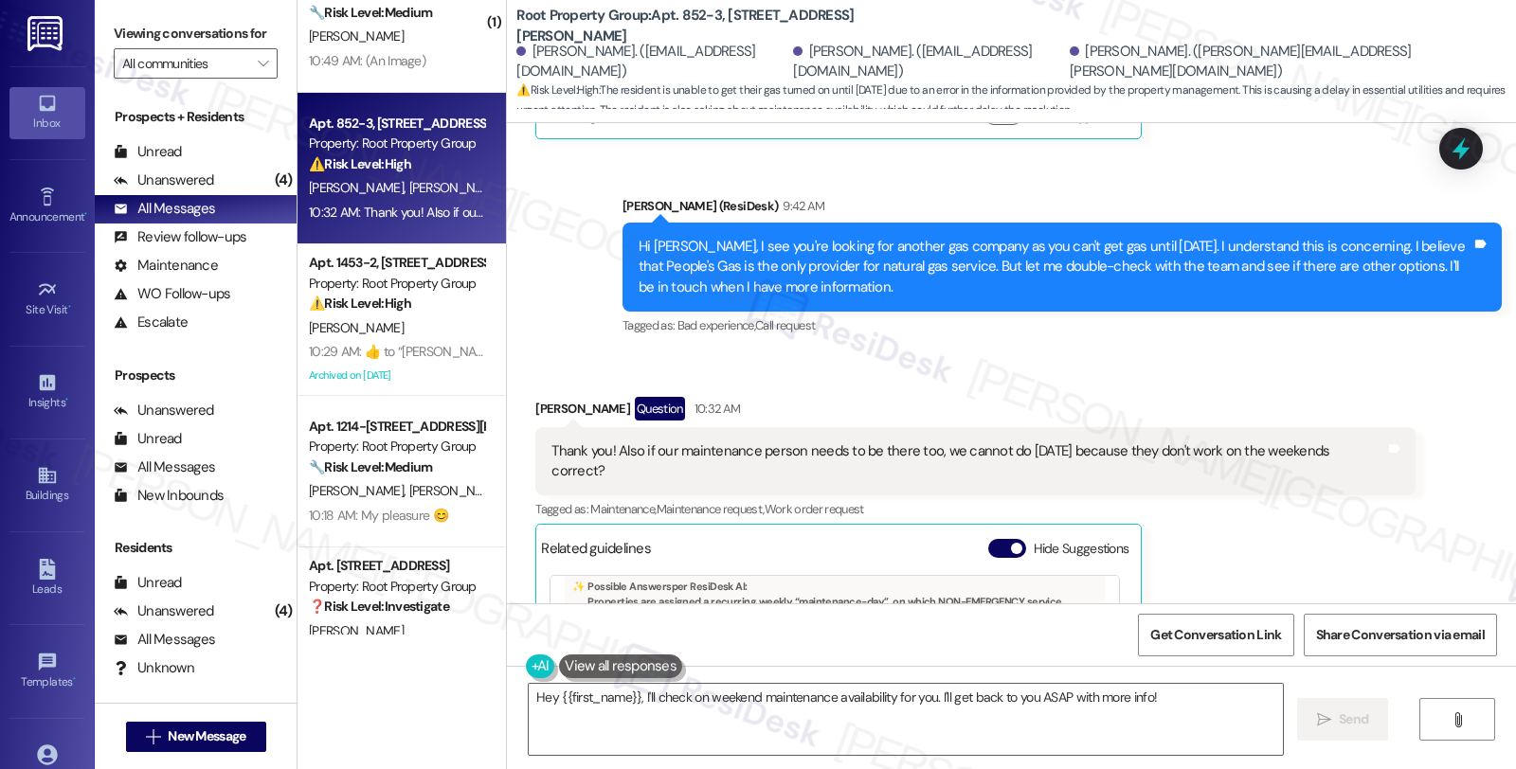
click at [1224, 464] on div "[PERSON_NAME] Question 10:32 AM Thank you! Also if our maintenance person needs…" at bounding box center [974, 638] width 879 height 483
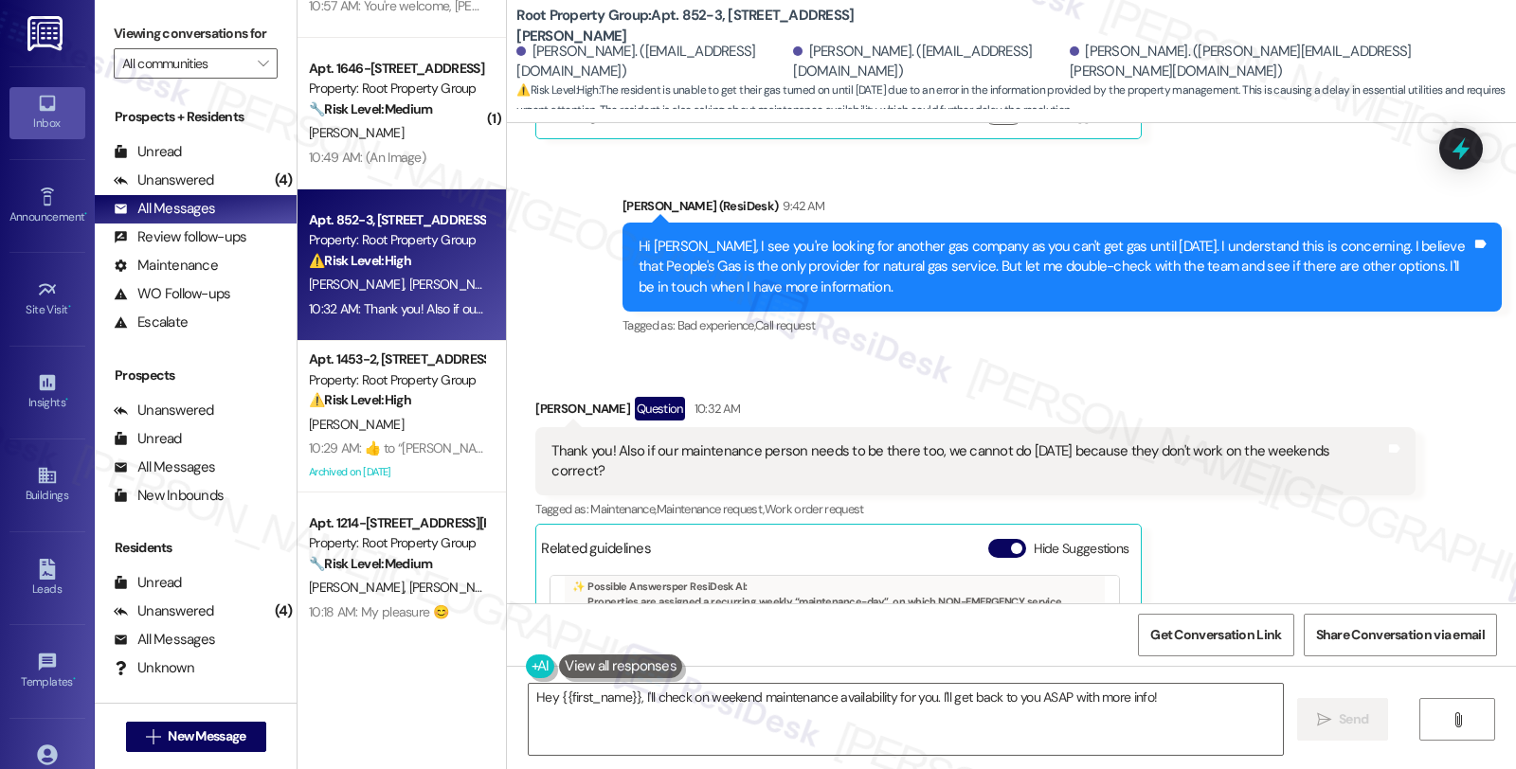
scroll to position [0, 0]
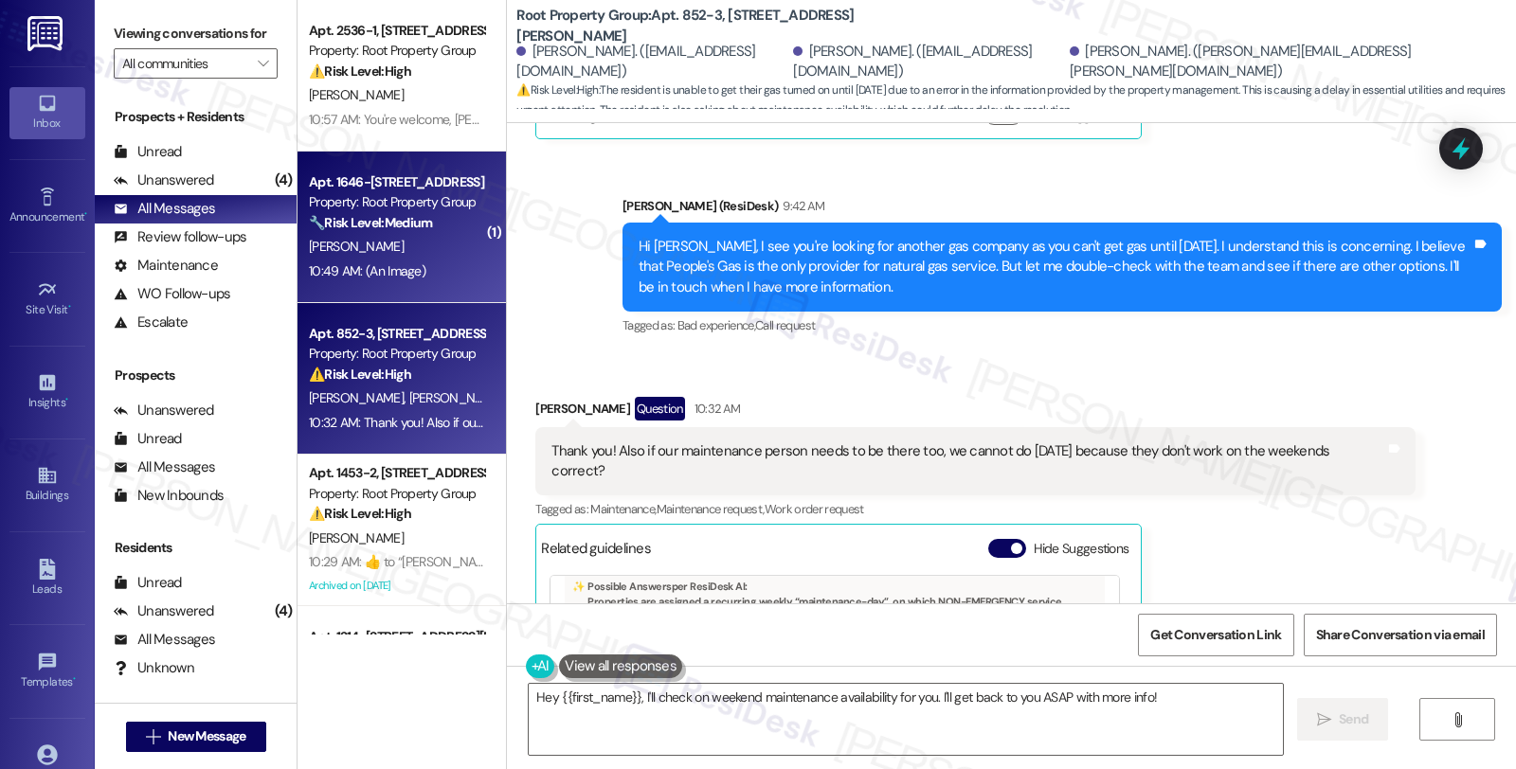
click at [456, 240] on div "[PERSON_NAME]" at bounding box center [396, 247] width 179 height 24
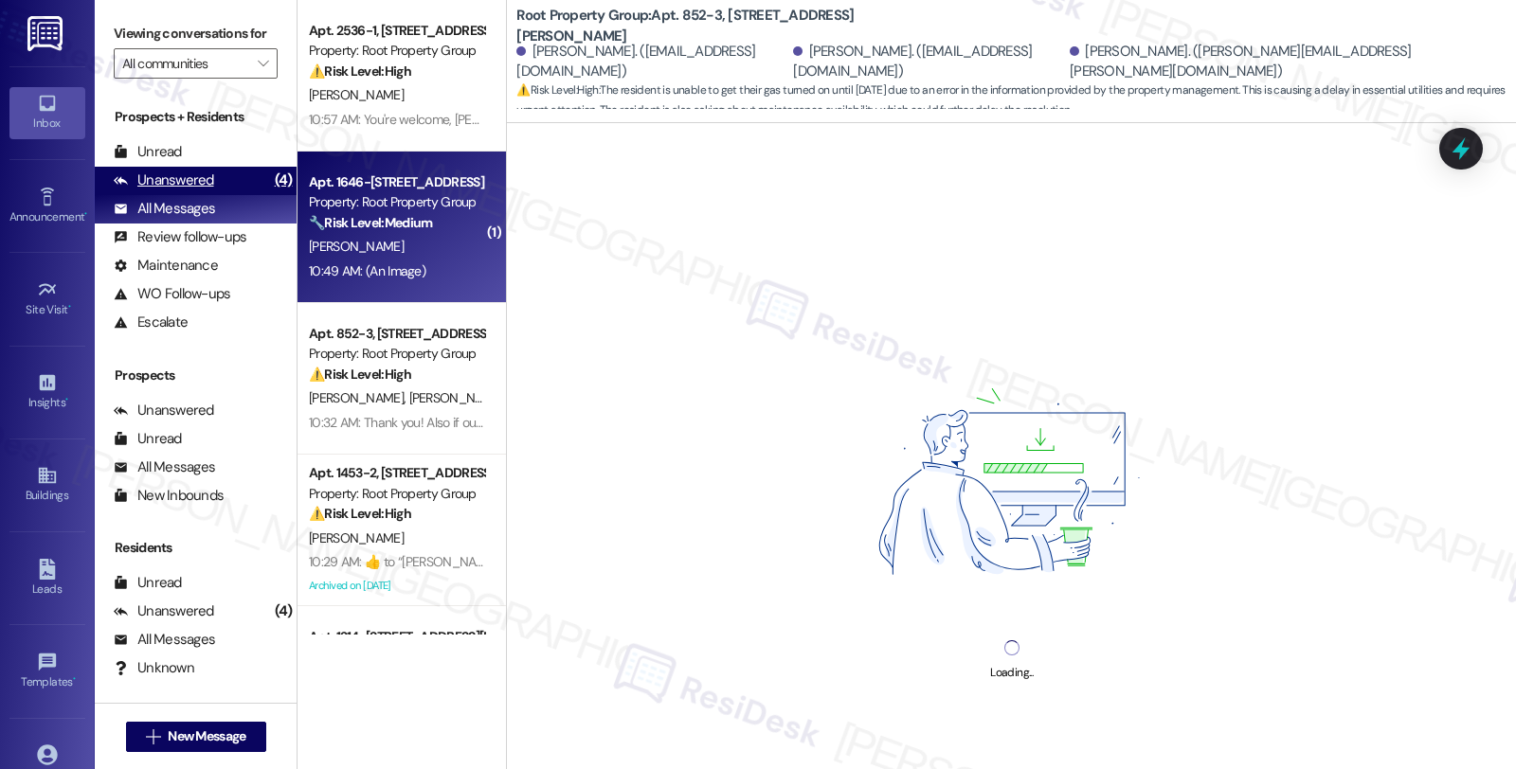
click at [230, 193] on div "Unanswered (4)" at bounding box center [196, 181] width 202 height 28
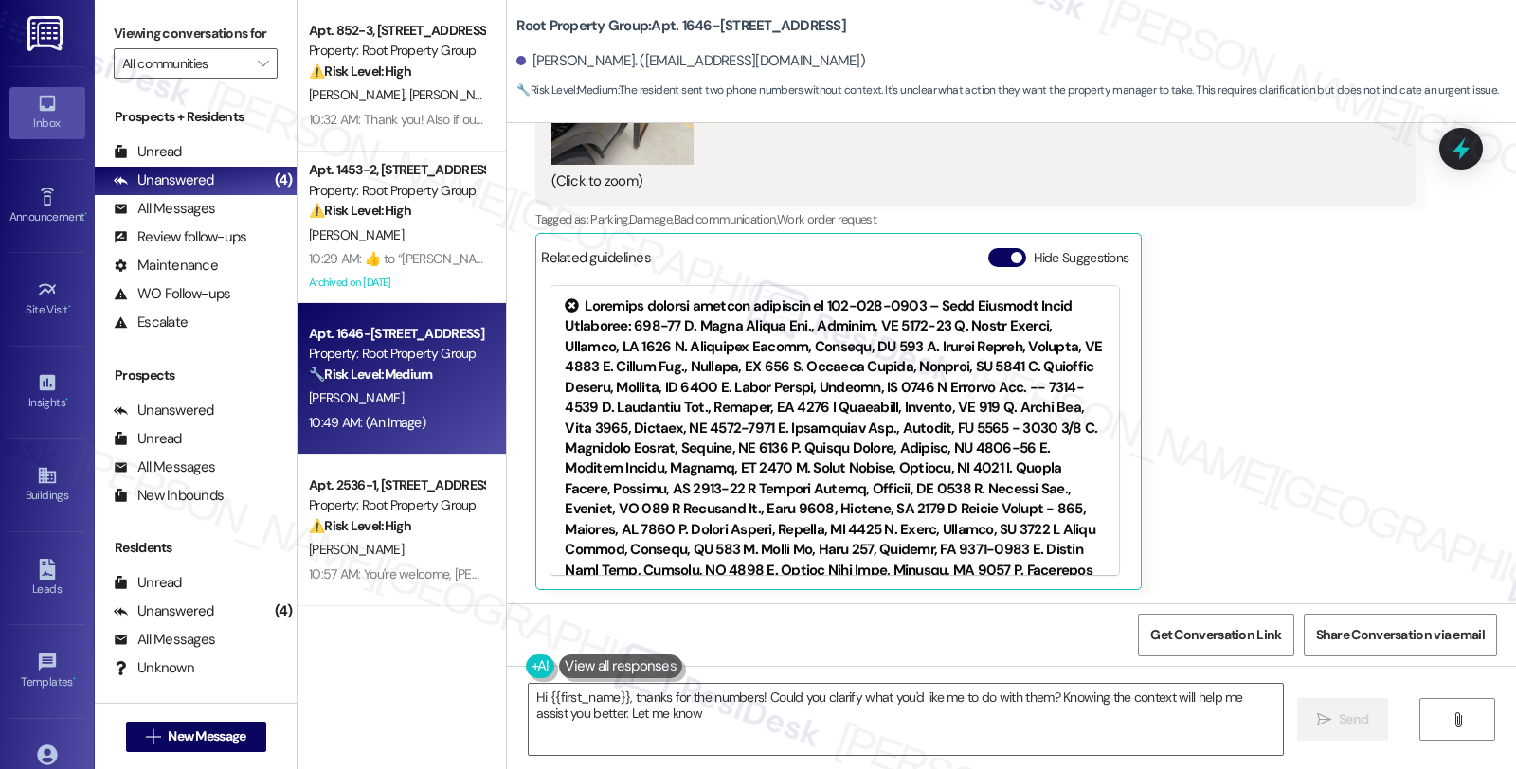
type textarea "Hi {{first_name}}, thanks for the numbers! Could you clarify what you'd like me…"
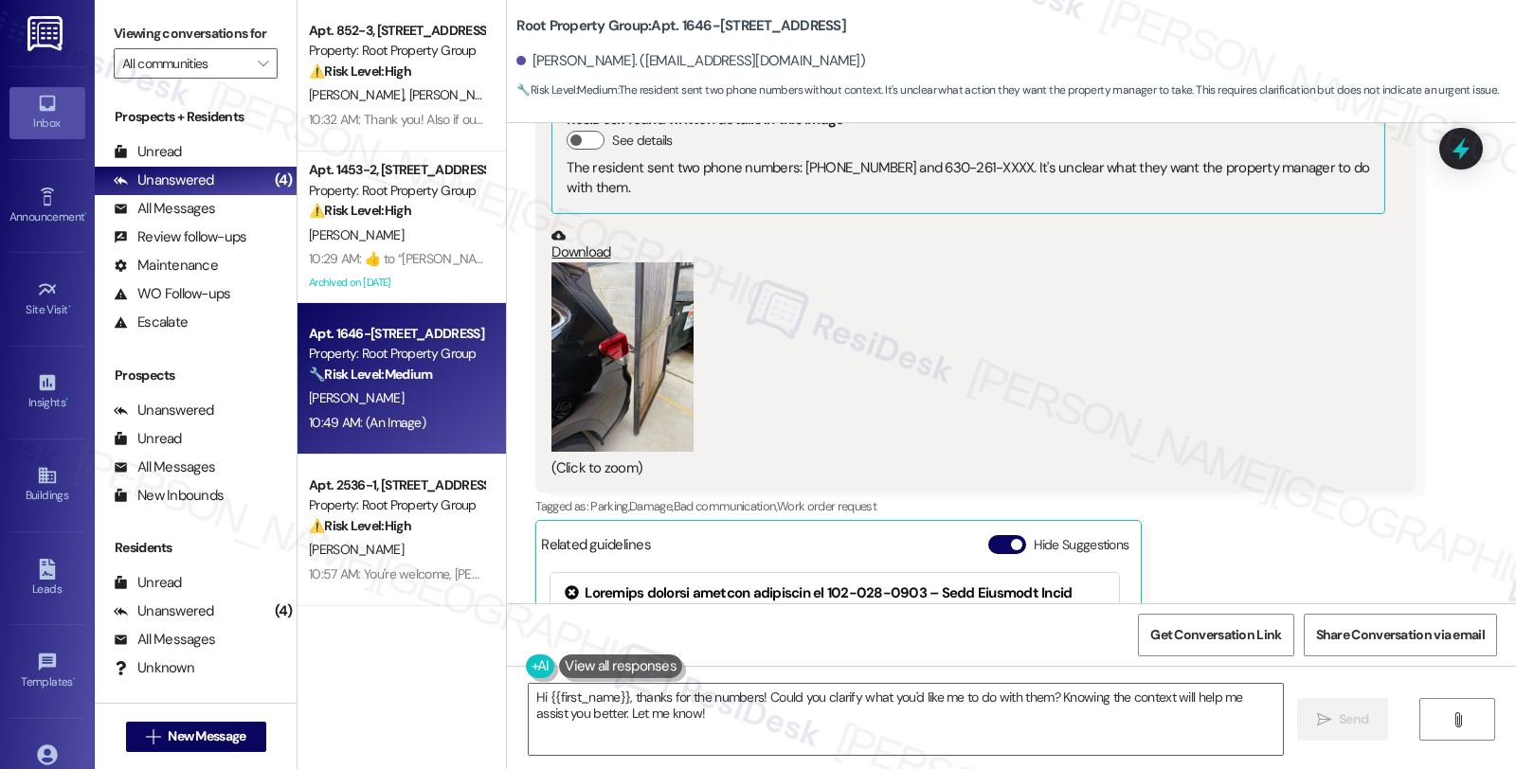
scroll to position [1835, 0]
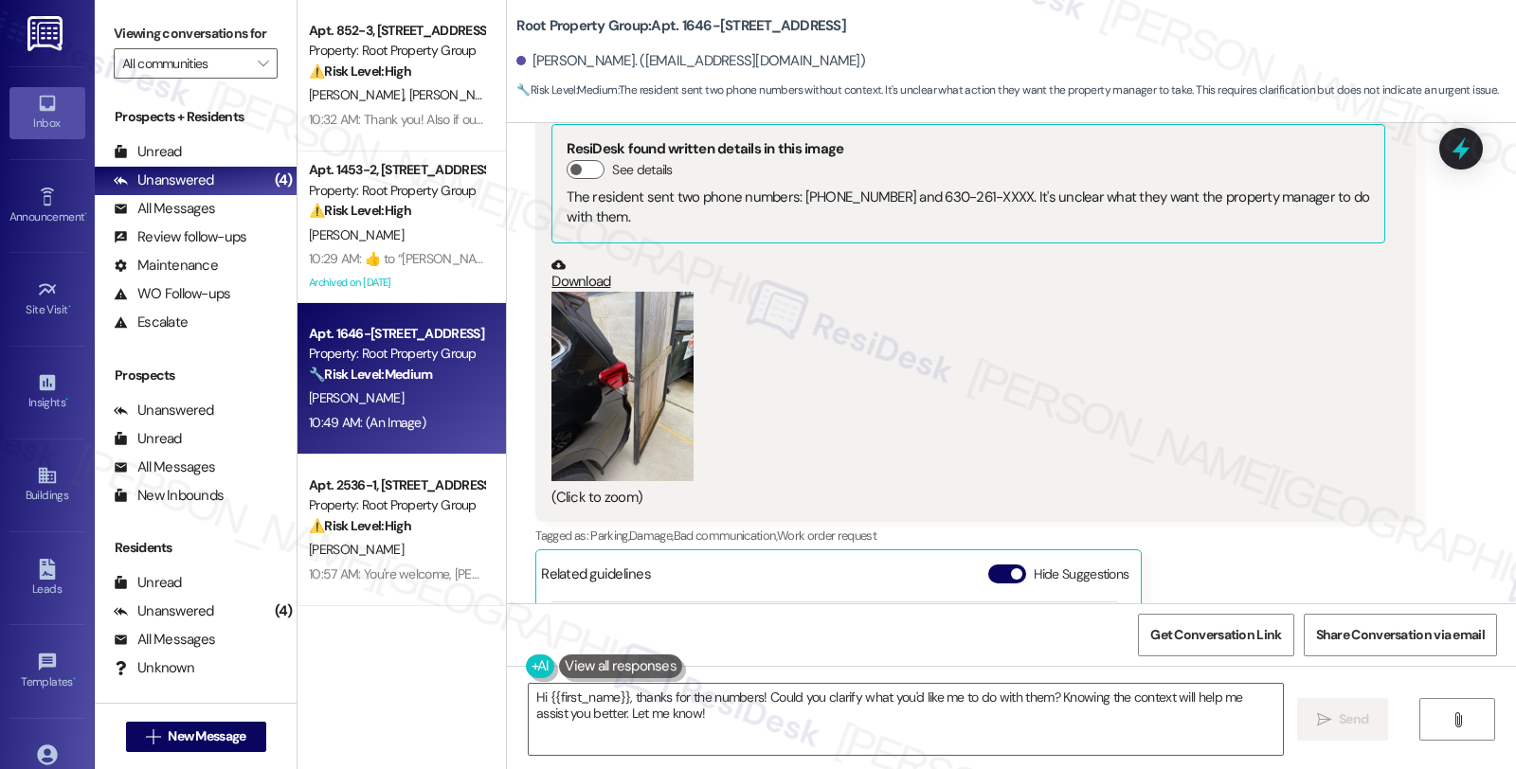
click at [617, 394] on button "Zoom image" at bounding box center [622, 387] width 142 height 190
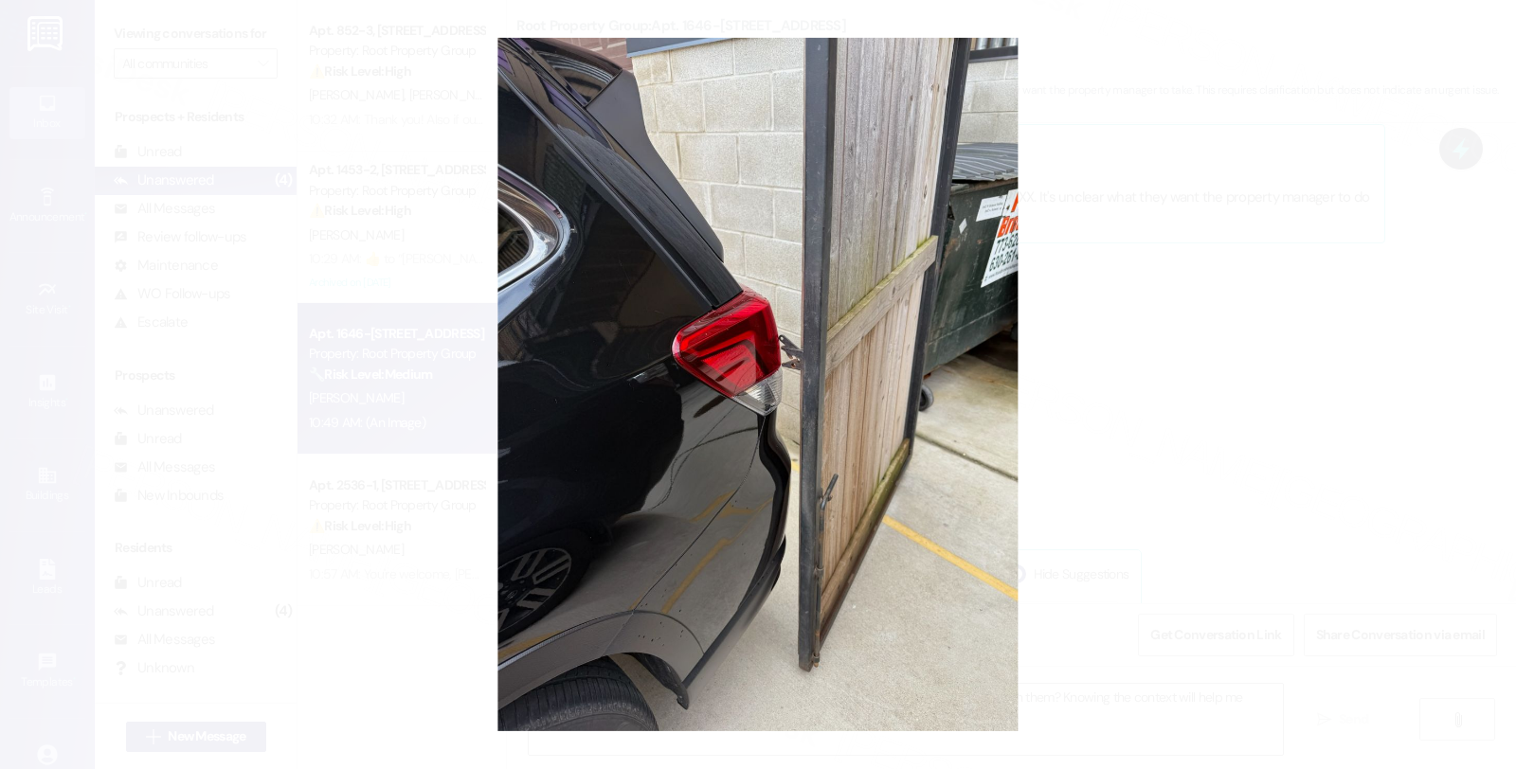
click at [1268, 381] on button "Unzoom image" at bounding box center [758, 384] width 1516 height 769
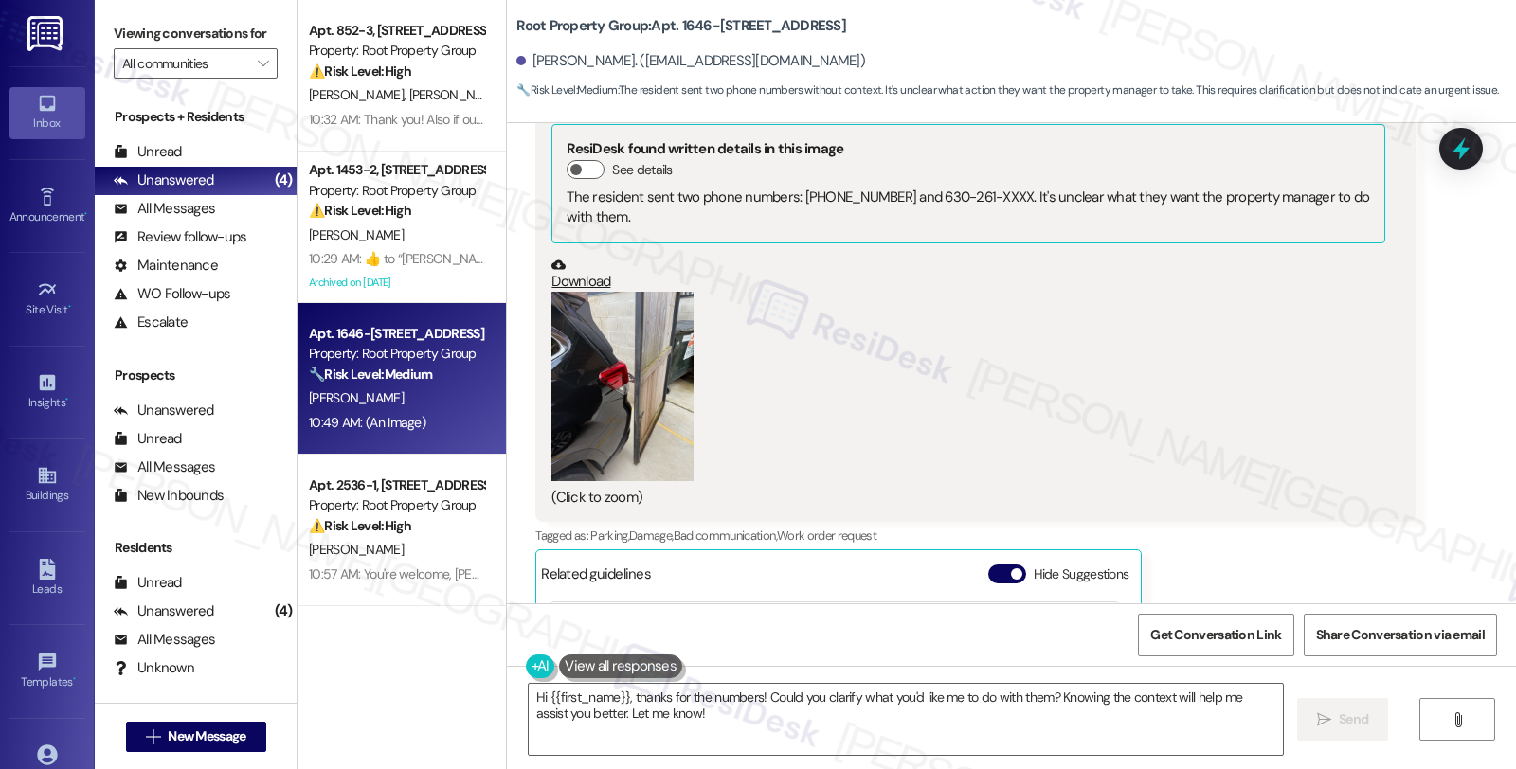
click at [621, 389] on button "Zoom image" at bounding box center [622, 387] width 142 height 190
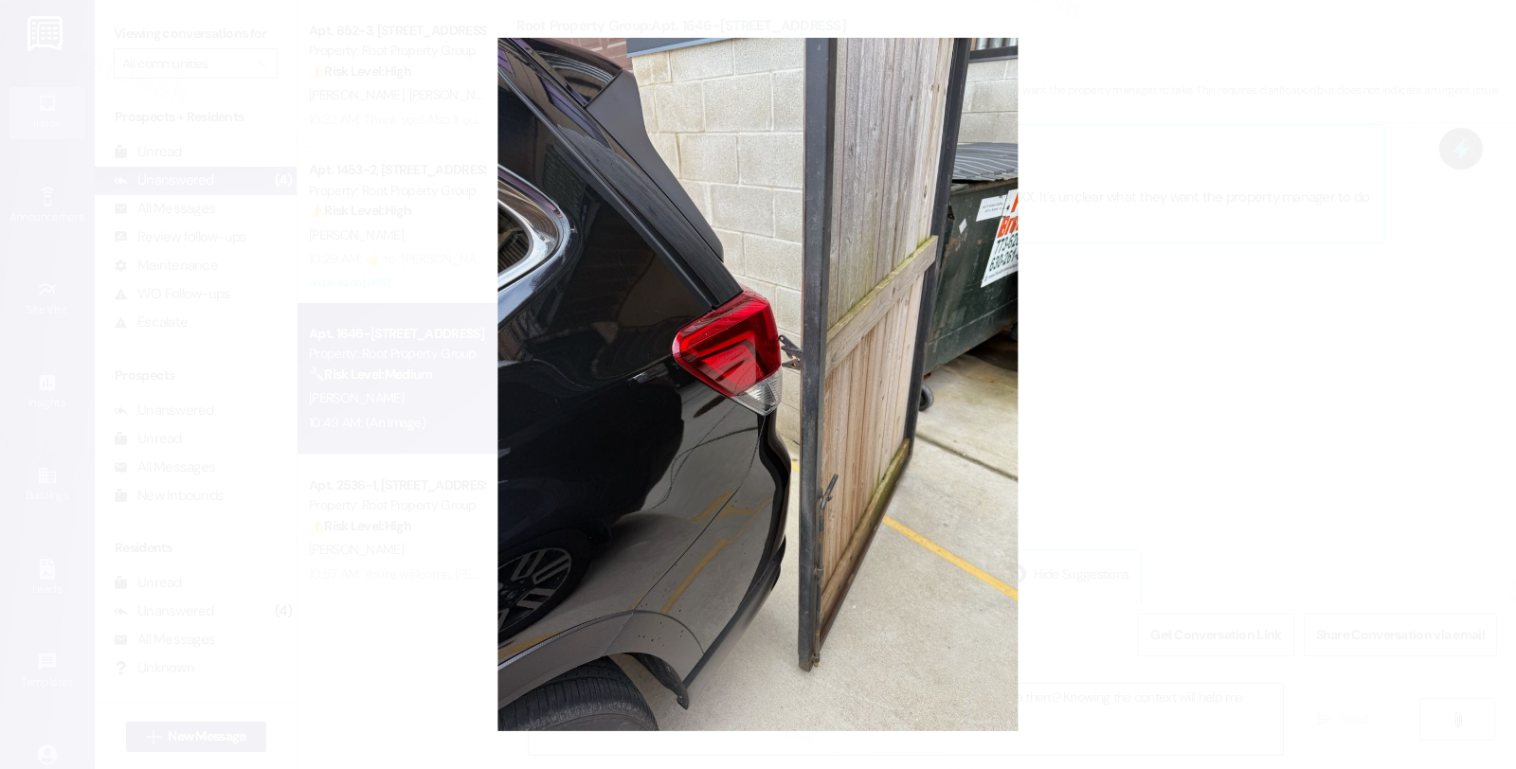
click at [1272, 304] on button "Unzoom image" at bounding box center [758, 384] width 1516 height 769
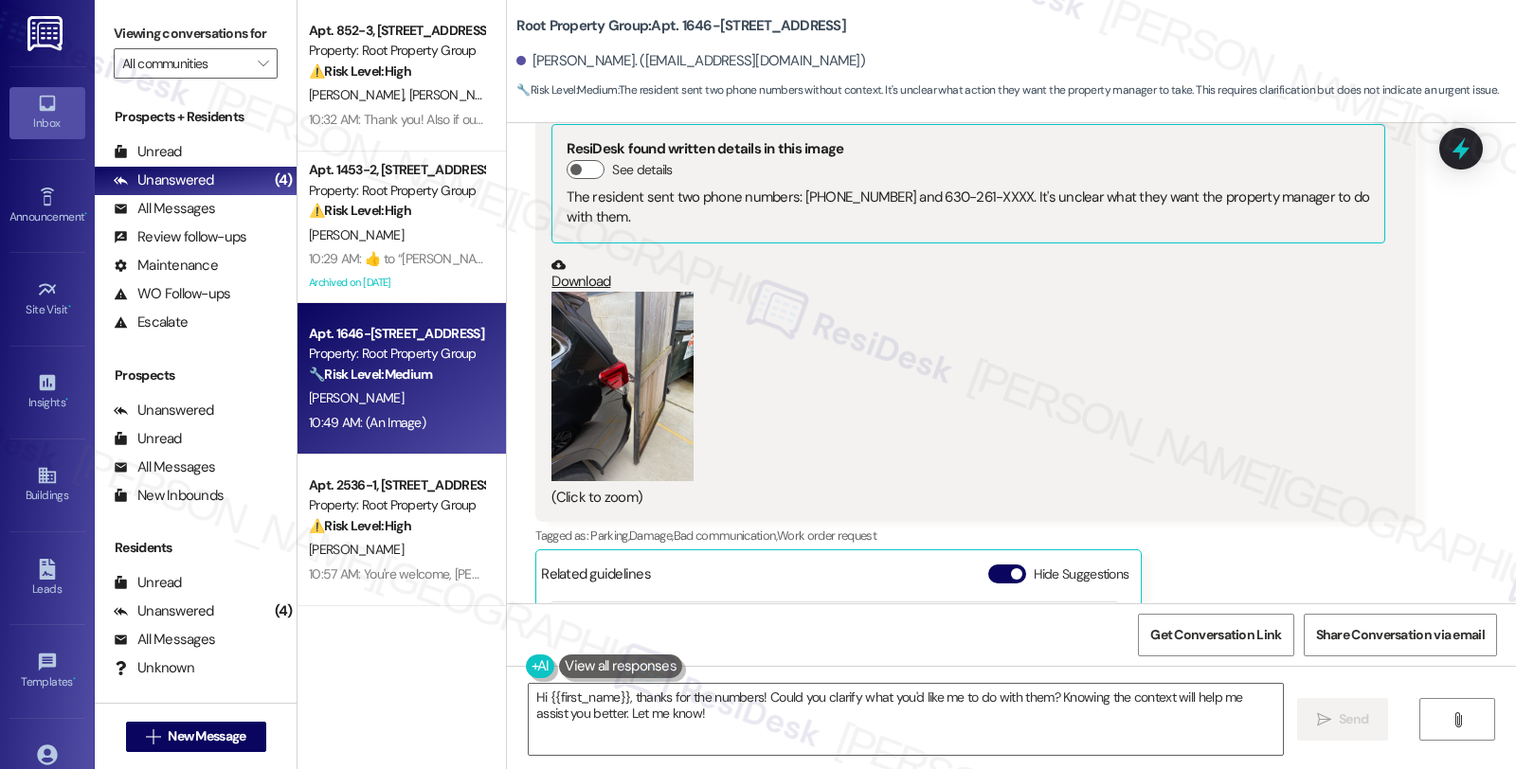
click at [578, 280] on link "Download" at bounding box center [967, 274] width 833 height 33
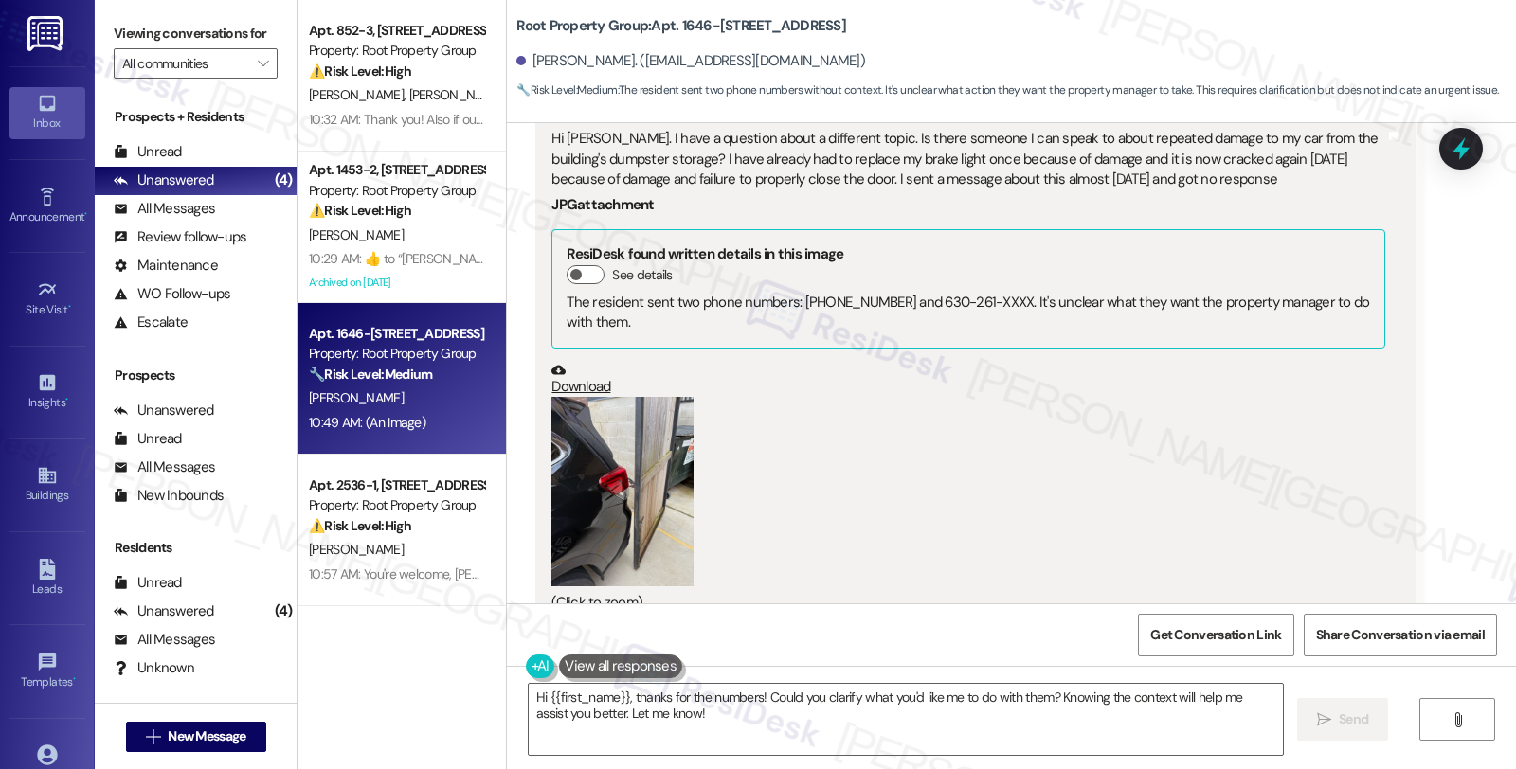
scroll to position [1520, 0]
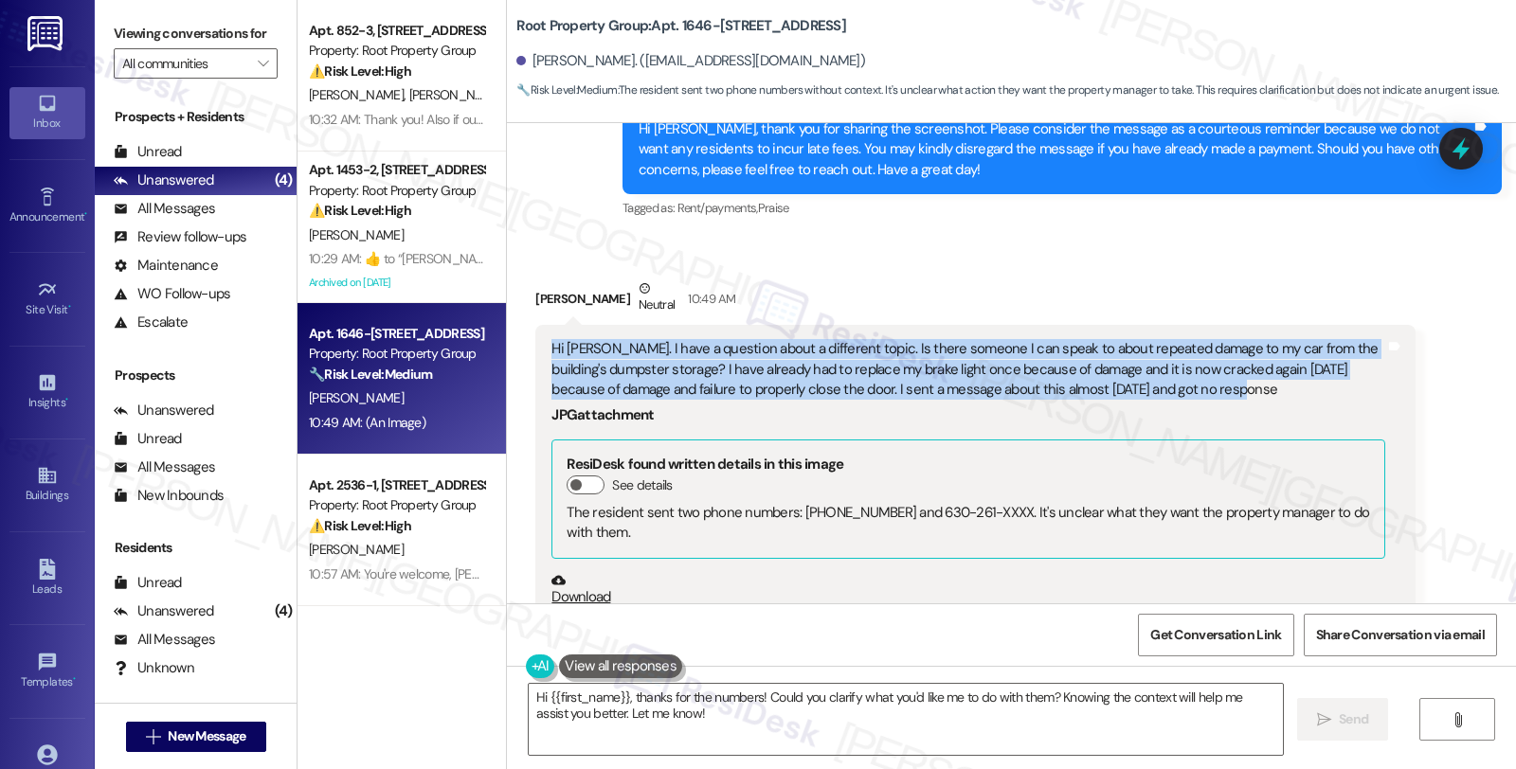
drag, startPoint x: 1256, startPoint y: 387, endPoint x: 521, endPoint y: 351, distance: 736.2
click at [521, 351] on div "Received via SMS [PERSON_NAME] Neutral 10:49 AM Hi [PERSON_NAME]. I have a ques…" at bounding box center [975, 749] width 908 height 971
copy div "Hi [PERSON_NAME]. I have a question about a different topic. Is there someone I…"
